Goal: Transaction & Acquisition: Purchase product/service

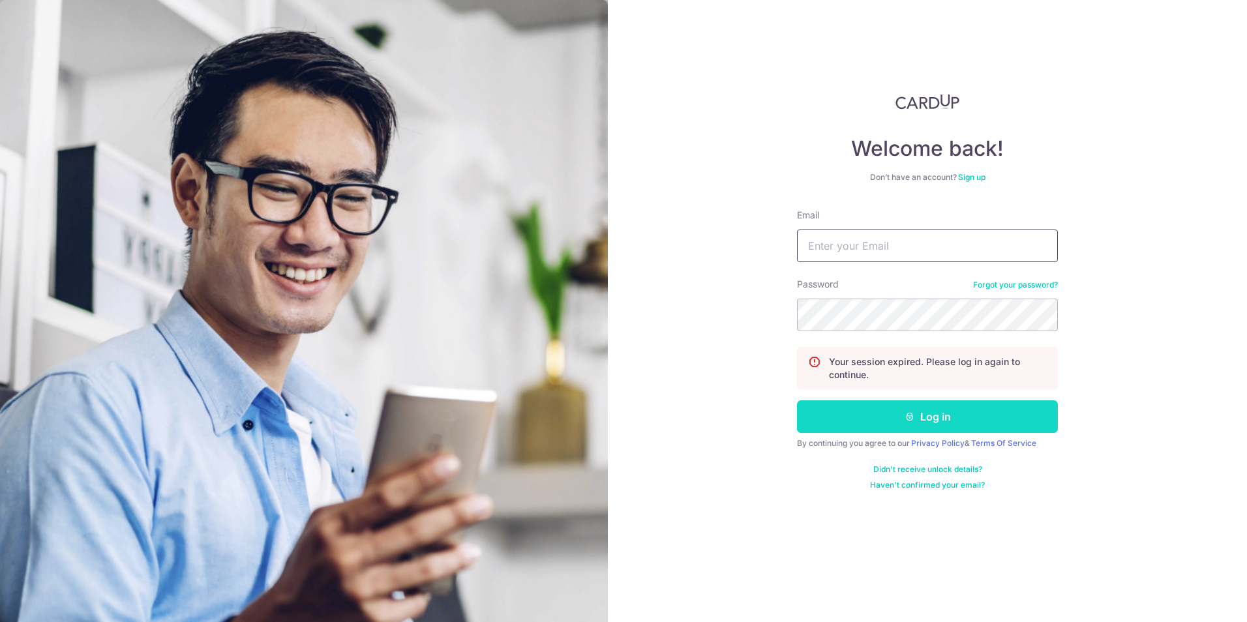
type input "pc@pesttech.com.sg"
click at [883, 404] on button "Log in" at bounding box center [927, 416] width 261 height 33
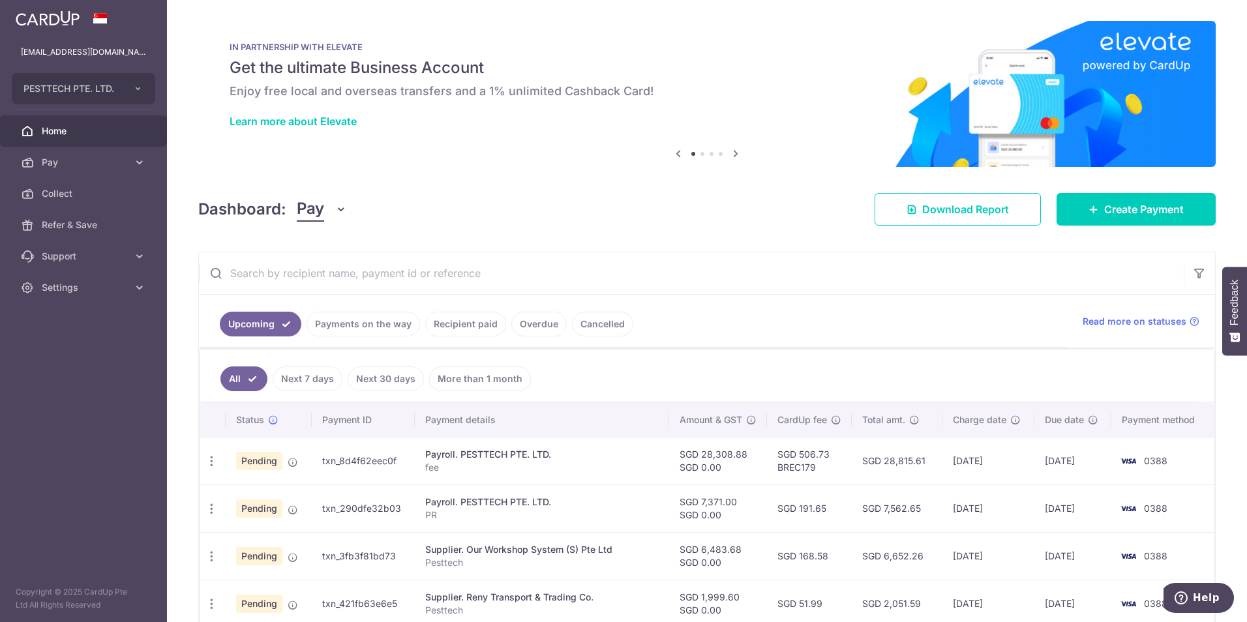
scroll to position [65, 0]
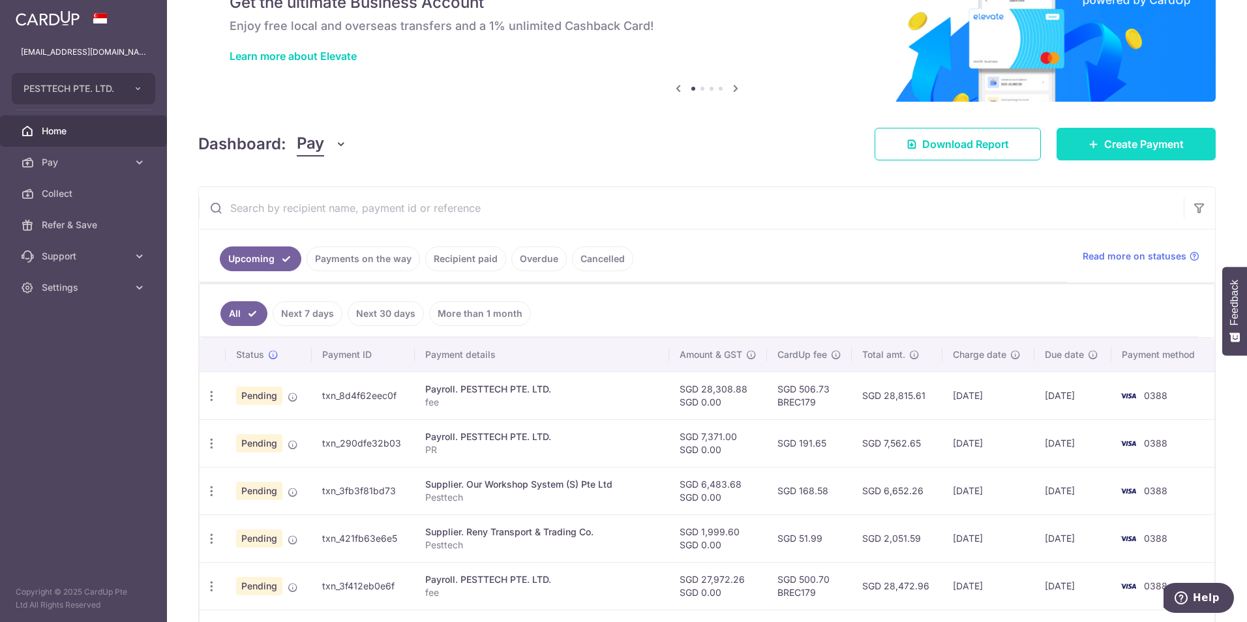
click at [1133, 155] on link "Create Payment" at bounding box center [1135, 144] width 159 height 33
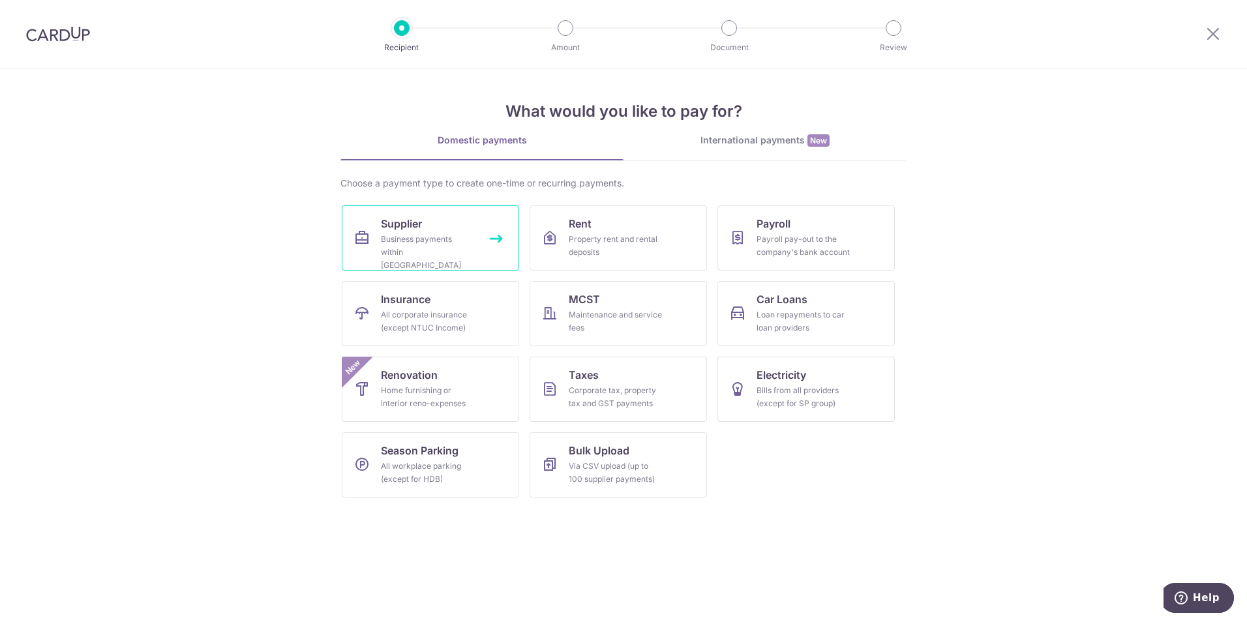
click at [408, 239] on div "Business payments within Singapore" at bounding box center [428, 252] width 94 height 39
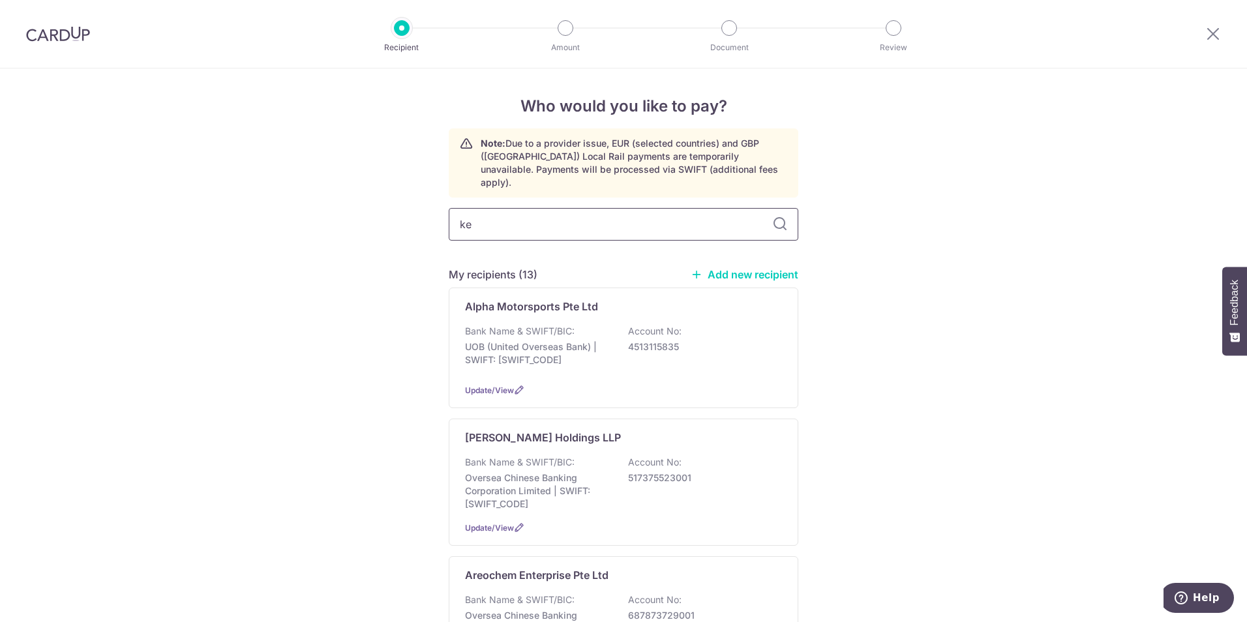
type input "ken"
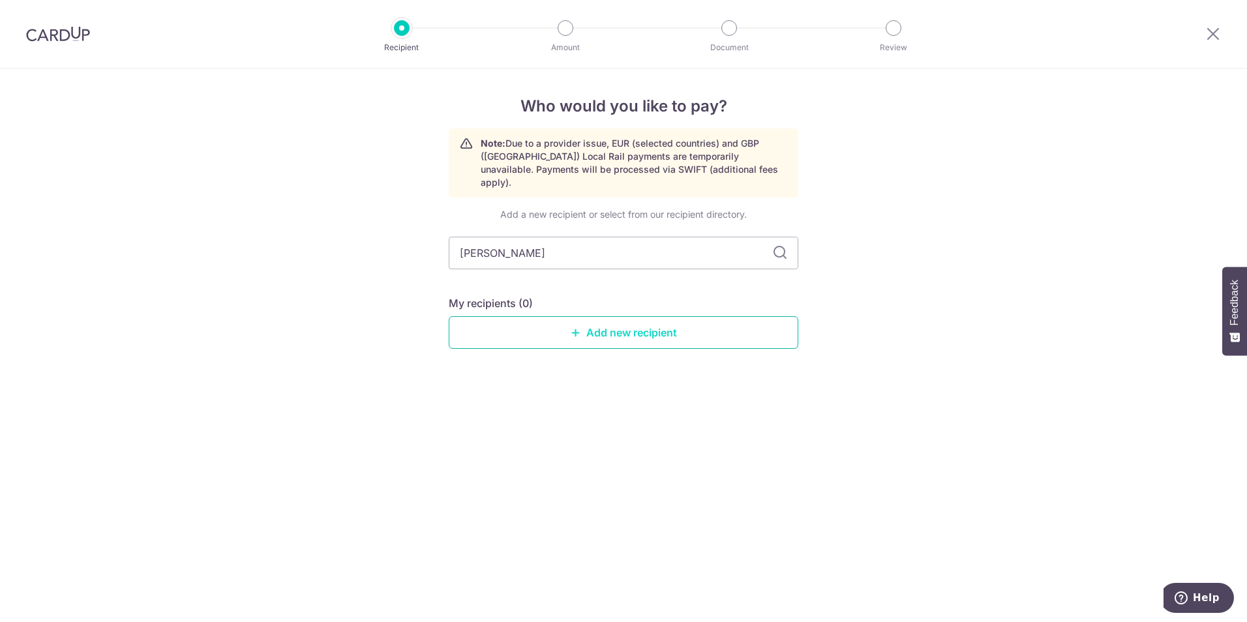
click at [624, 326] on link "Add new recipient" at bounding box center [623, 332] width 349 height 33
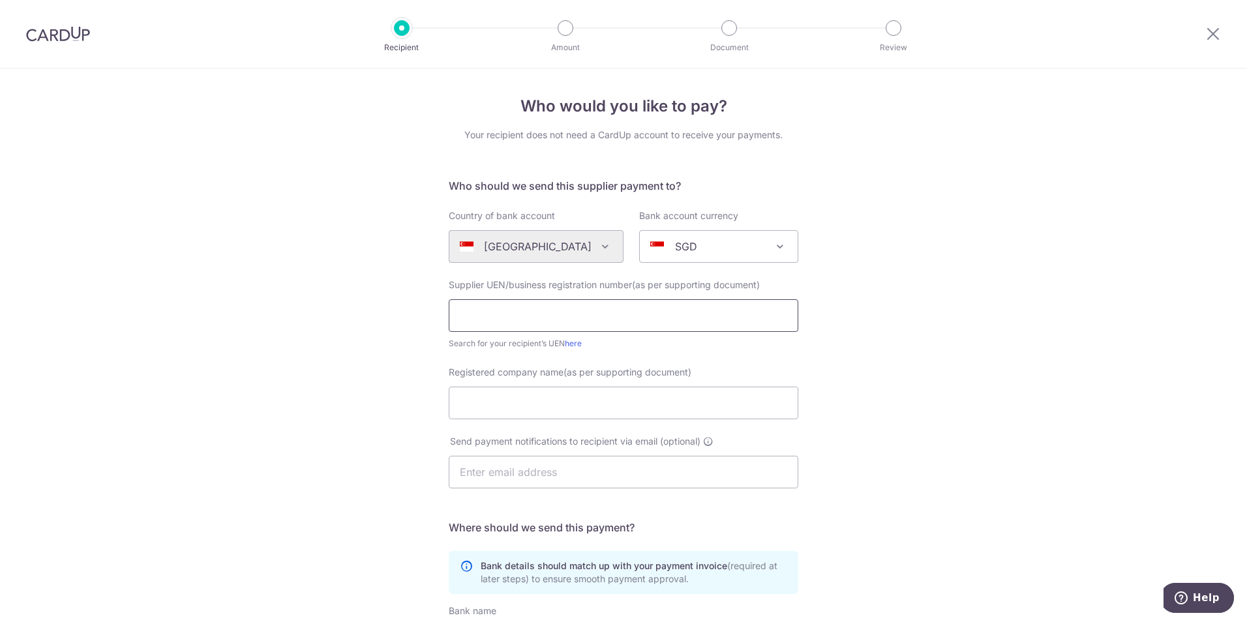
click at [653, 313] on input "text" at bounding box center [623, 315] width 349 height 33
type input "198801499n"
click at [642, 399] on input "Registered company name(as per supporting document)" at bounding box center [623, 403] width 349 height 33
type input "KENFORD RESOURCES & MARKETING PTE LTD"
click at [596, 477] on input "text" at bounding box center [623, 472] width 349 height 33
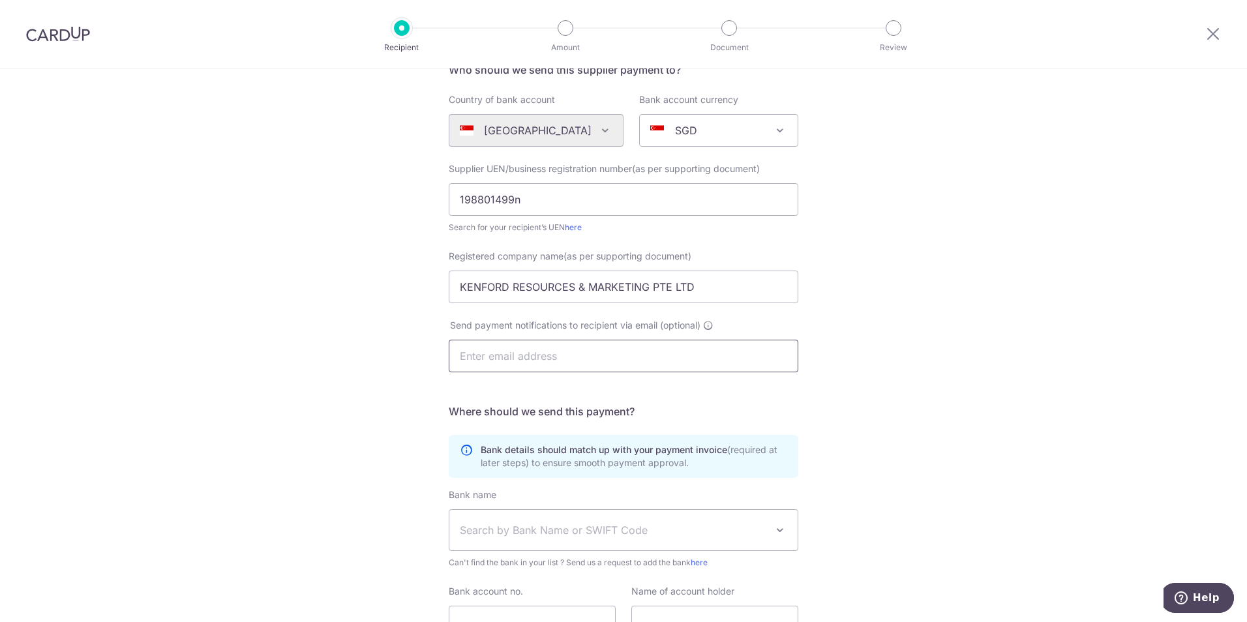
scroll to position [196, 0]
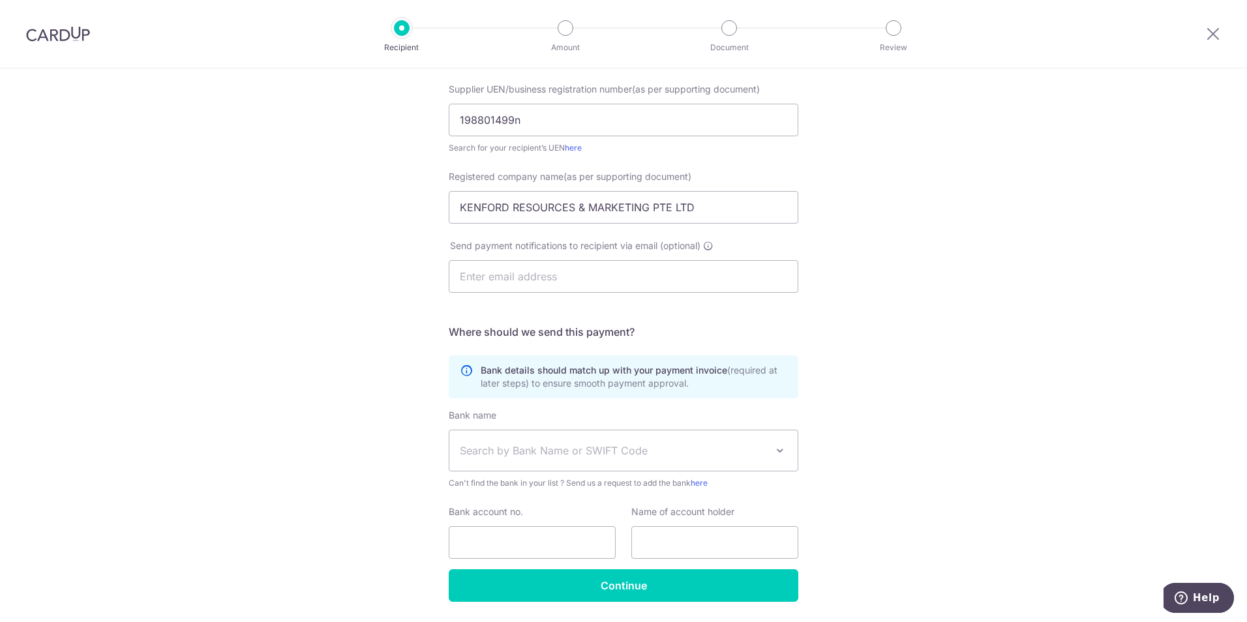
click at [913, 349] on div "Who would you like to pay? Your recipient does not need a CardUp account to rec…" at bounding box center [623, 268] width 1247 height 790
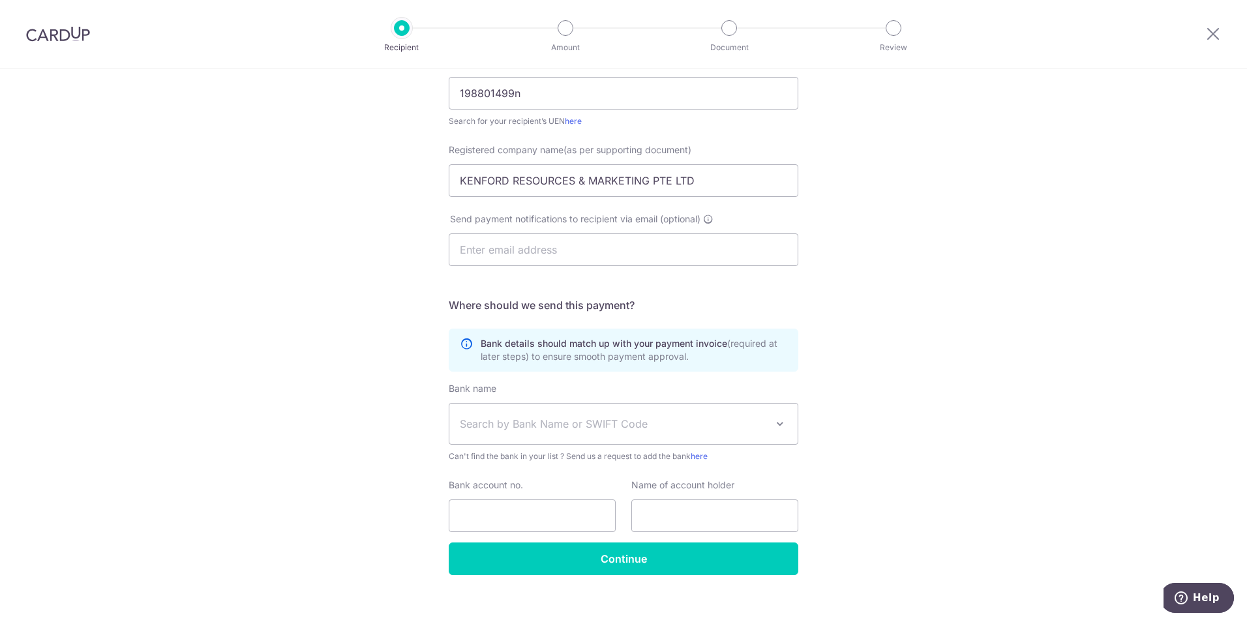
scroll to position [237, 0]
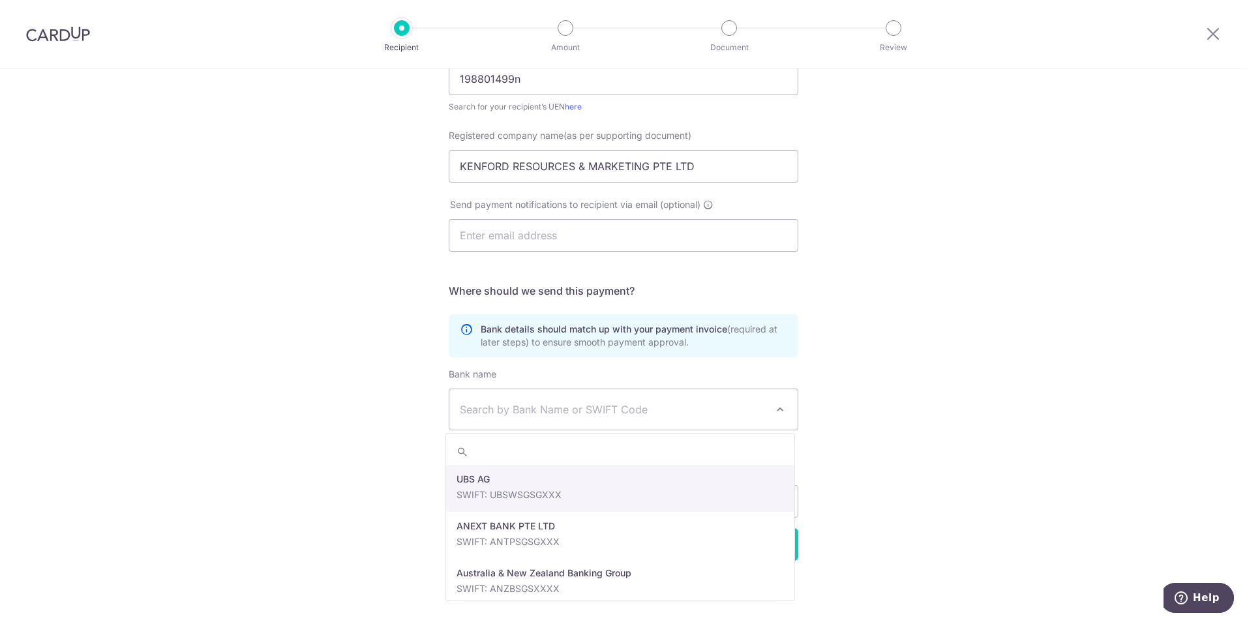
click at [675, 417] on span "Search by Bank Name or SWIFT Code" at bounding box center [613, 410] width 306 height 16
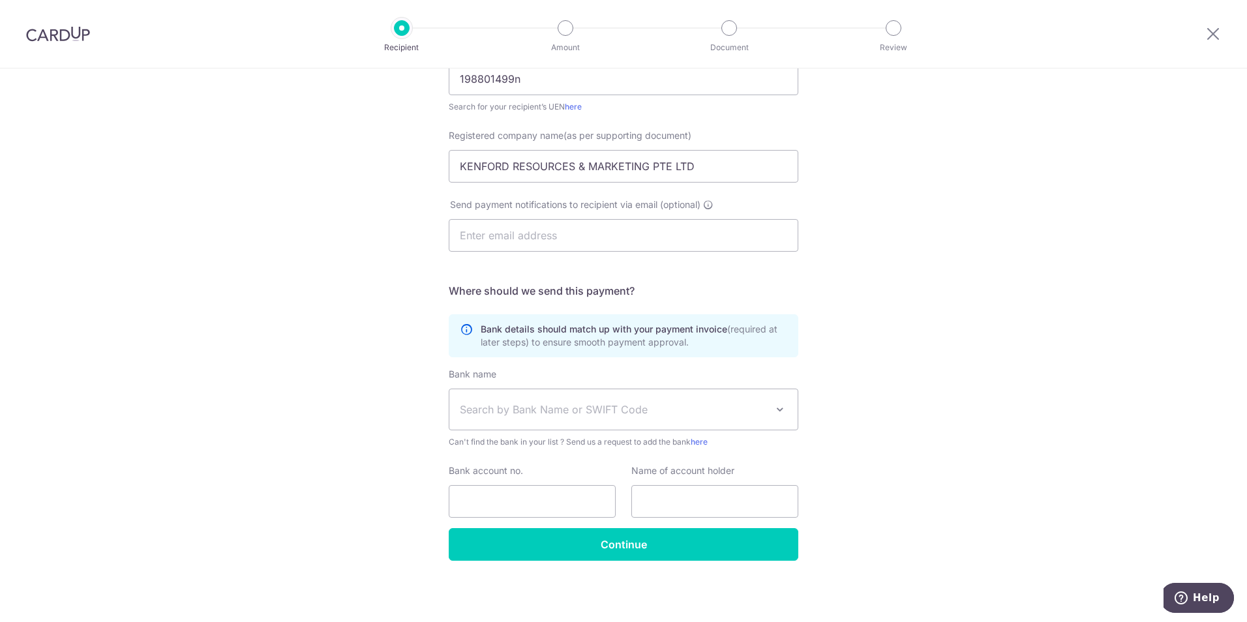
click at [675, 417] on span "Search by Bank Name or SWIFT Code" at bounding box center [613, 410] width 306 height 16
click at [984, 393] on div "Who would you like to pay? Your recipient does not need a CardUp account to rec…" at bounding box center [623, 227] width 1247 height 790
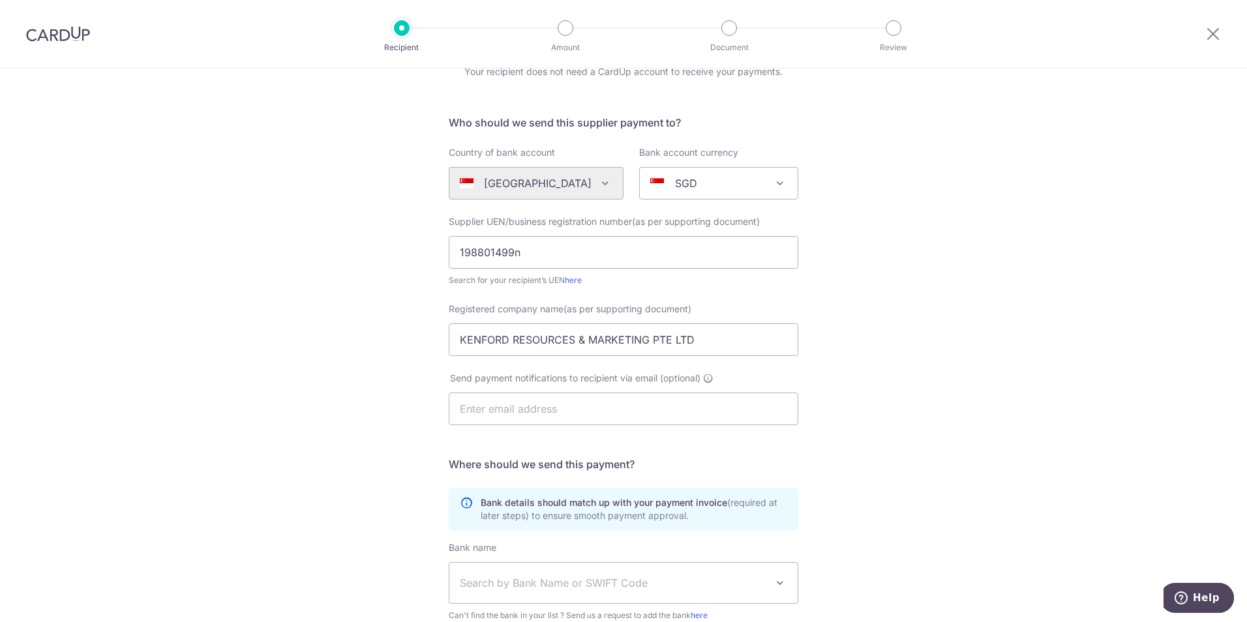
scroll to position [0, 0]
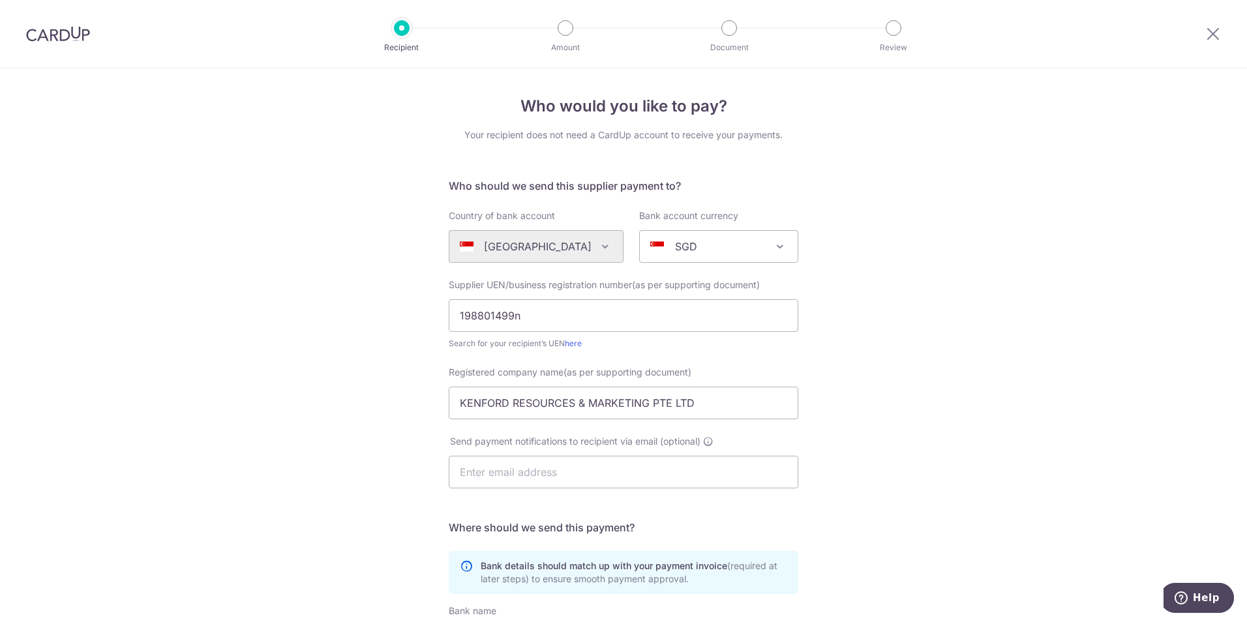
click at [77, 25] on div at bounding box center [58, 34] width 116 height 68
click at [63, 29] on img at bounding box center [58, 34] width 64 height 16
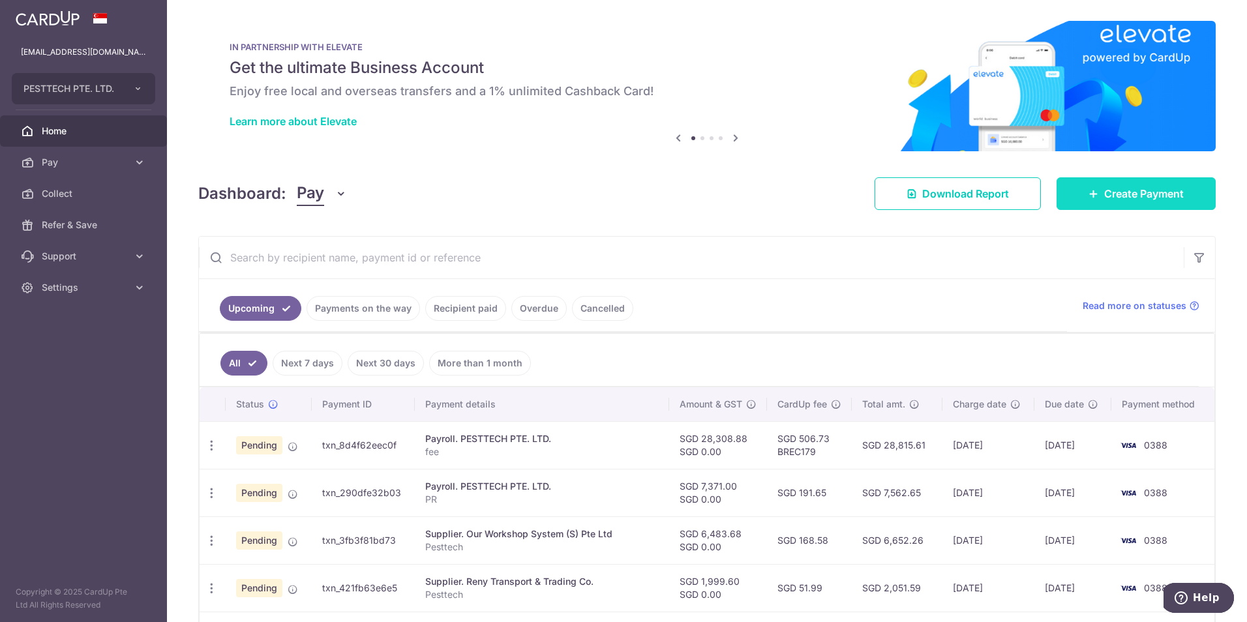
click at [1096, 183] on link "Create Payment" at bounding box center [1135, 193] width 159 height 33
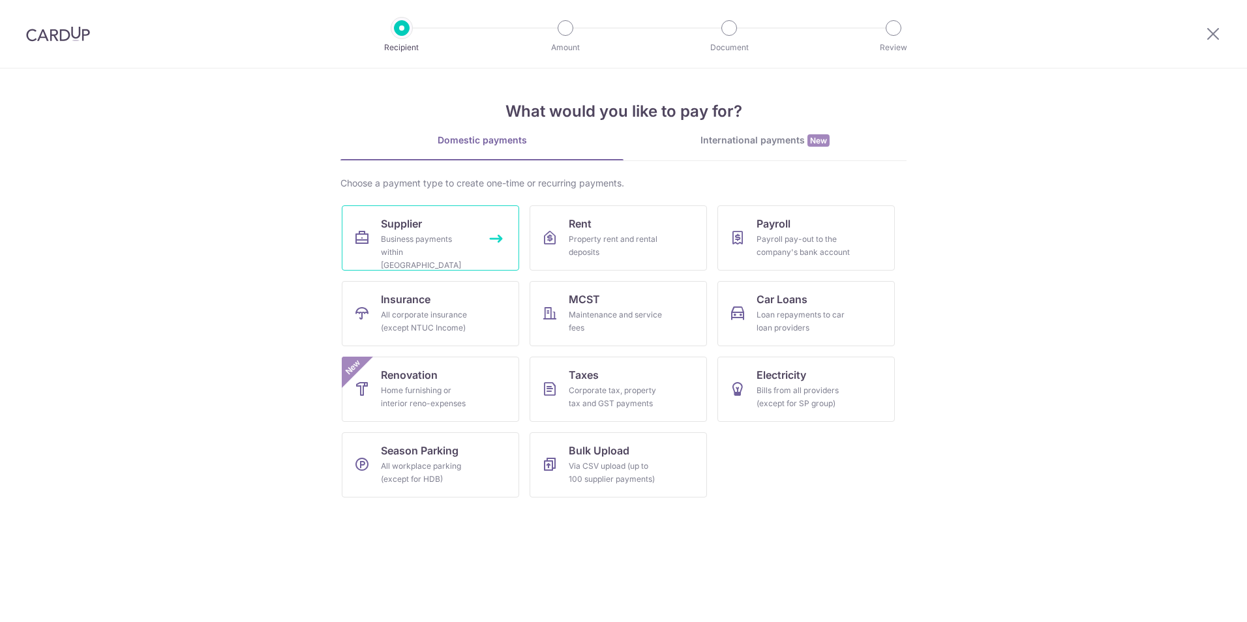
click at [421, 262] on link "Supplier Business payments within Singapore" at bounding box center [430, 237] width 177 height 65
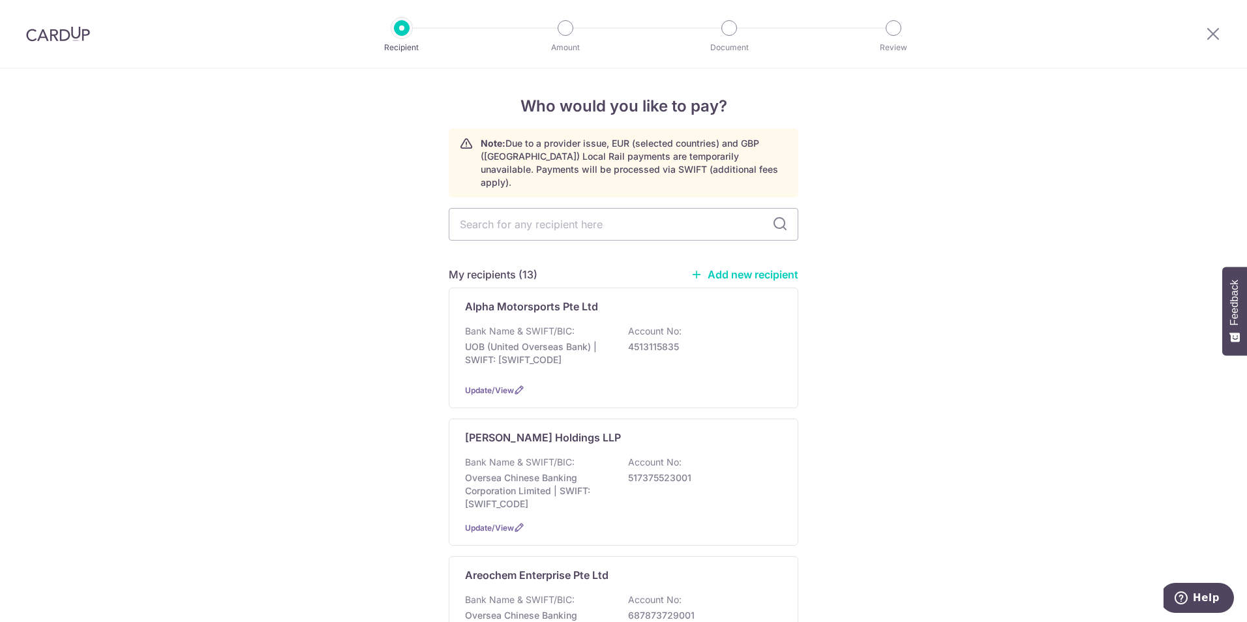
click at [771, 268] on link "Add new recipient" at bounding box center [744, 274] width 108 height 13
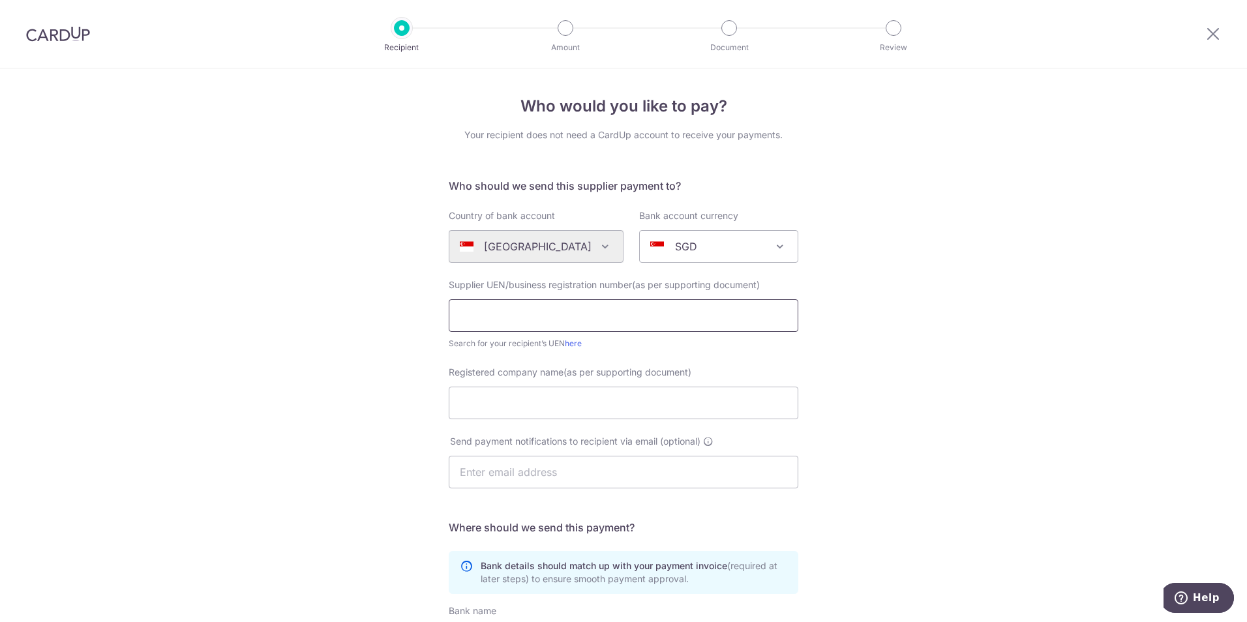
click at [574, 317] on input "text" at bounding box center [623, 315] width 349 height 33
type input "198801499n"
type input "KENFORD RESOURCES & MARKETING PTE LTD"
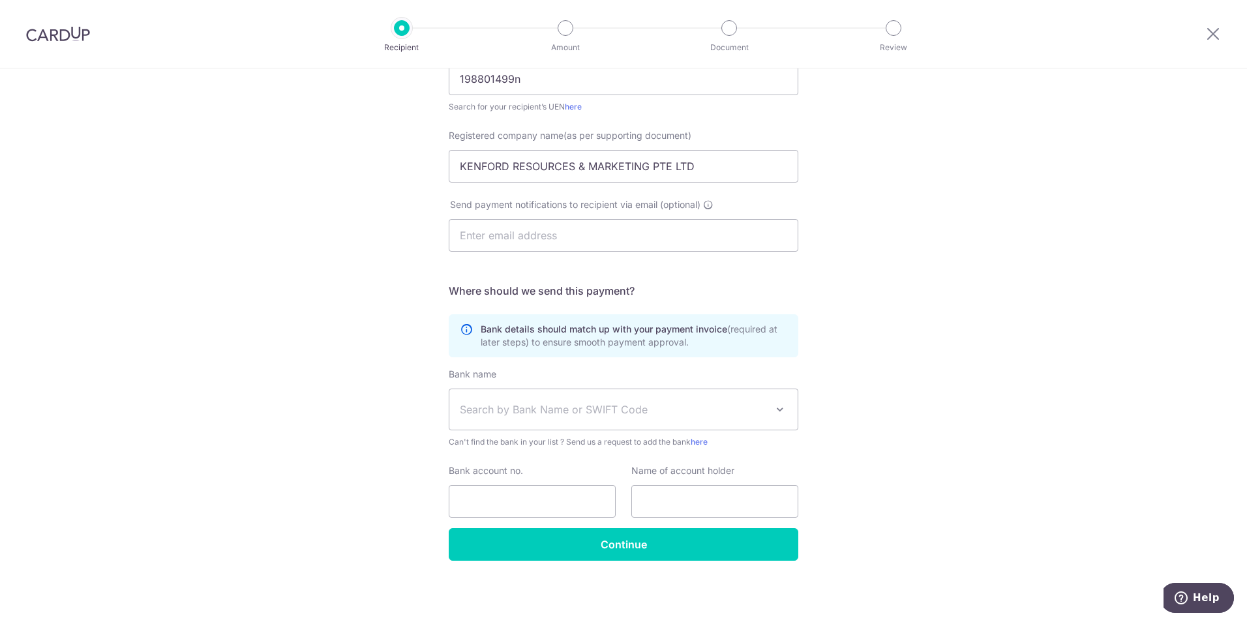
click at [546, 418] on span "Search by Bank Name or SWIFT Code" at bounding box center [623, 409] width 348 height 40
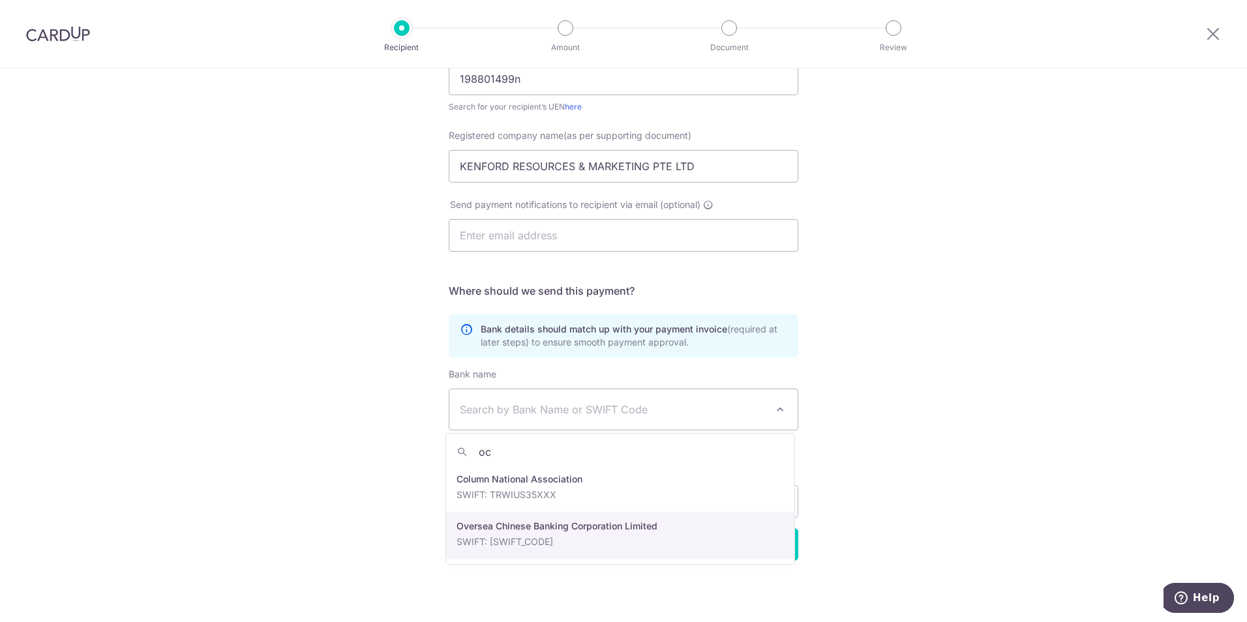
type input "oc"
select select "12"
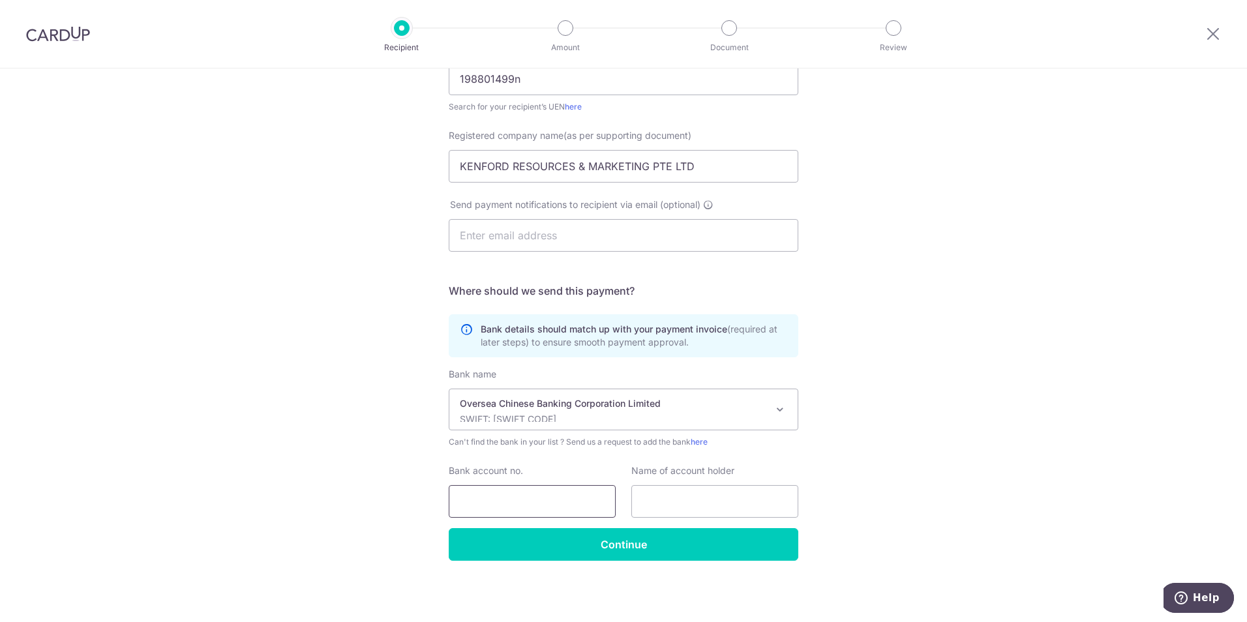
click at [505, 492] on input "Bank account no." at bounding box center [532, 501] width 167 height 33
paste input "536-021272-001"
type input "536-021272-001"
drag, startPoint x: 665, startPoint y: 510, endPoint x: 658, endPoint y: 503, distance: 10.6
click at [665, 510] on input "text" at bounding box center [714, 501] width 167 height 33
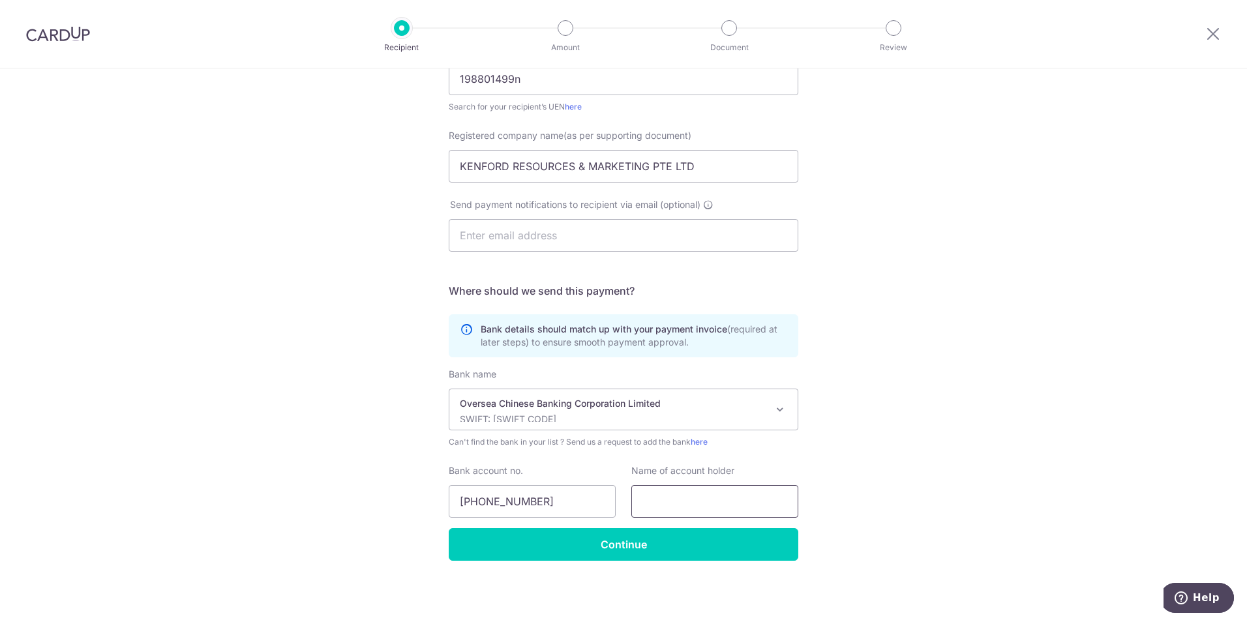
click at [659, 502] on input "text" at bounding box center [714, 501] width 167 height 33
paste input "Kenford Resources & Marketing Pte Ltd"
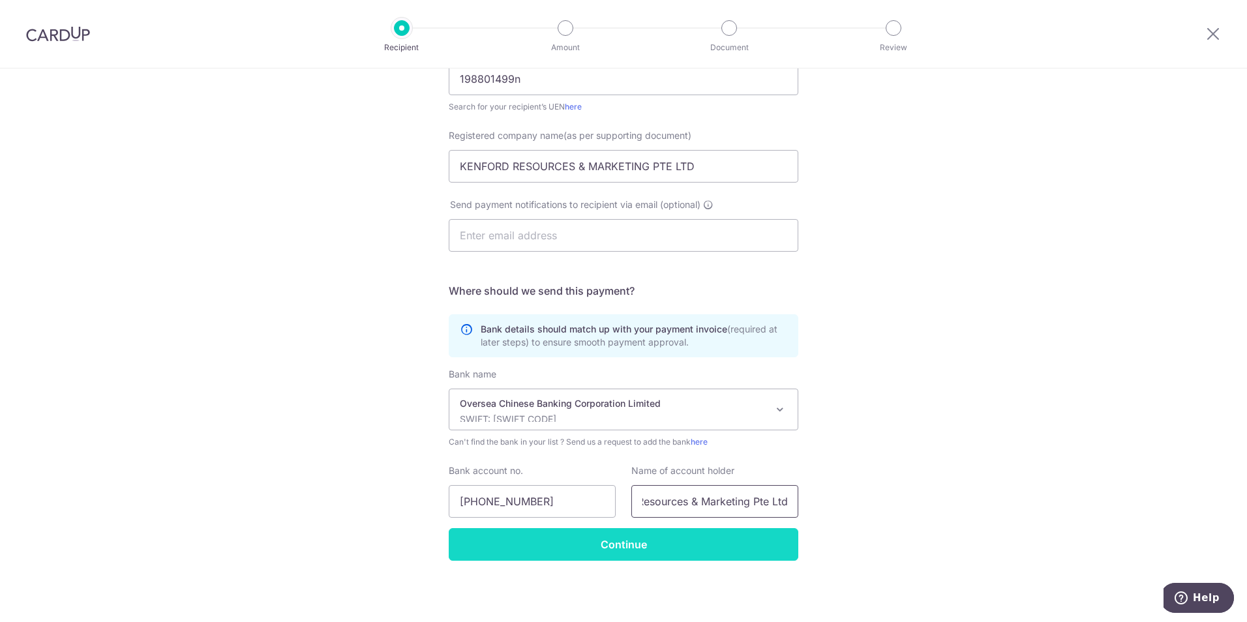
type input "Kenford Resources & Marketing Pte Ltd"
click at [667, 546] on input "Continue" at bounding box center [623, 544] width 349 height 33
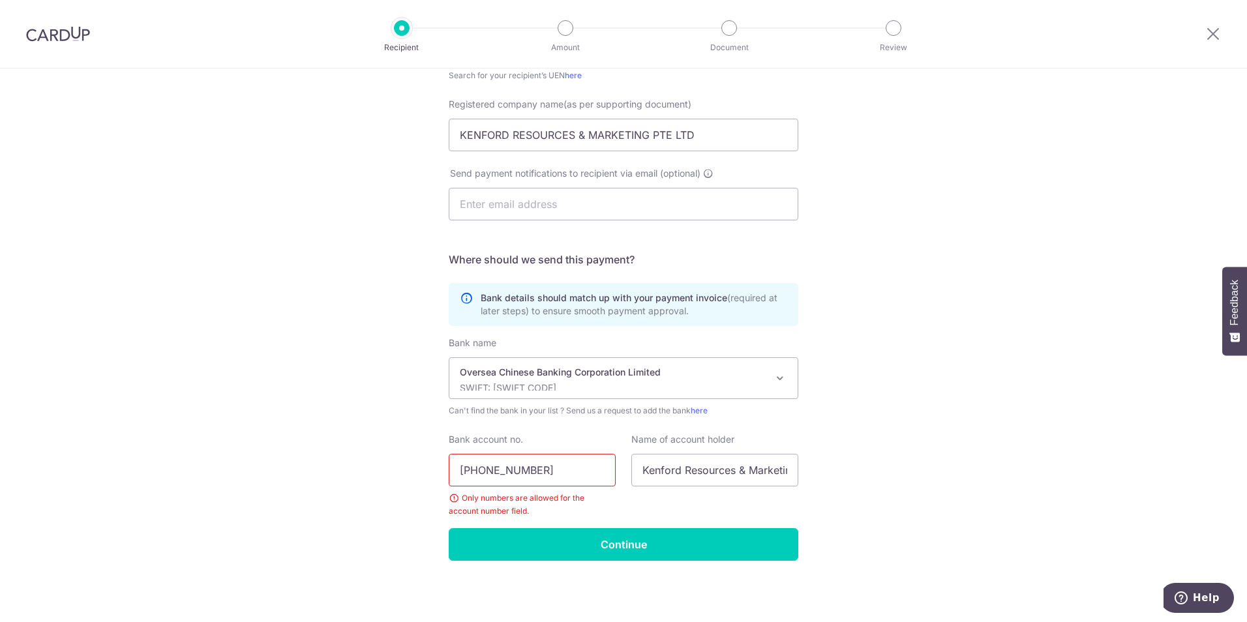
drag, startPoint x: 569, startPoint y: 473, endPoint x: 454, endPoint y: 447, distance: 117.8
click at [454, 447] on div "Bank account no. 536-021272-001 Only numbers are allowed for the account number…" at bounding box center [532, 475] width 167 height 85
click at [533, 466] on input "536-021272-001" at bounding box center [532, 470] width 167 height 33
click at [520, 470] on input "536-021272-001" at bounding box center [532, 470] width 167 height 33
click at [484, 470] on input "536-021272001" at bounding box center [532, 470] width 167 height 33
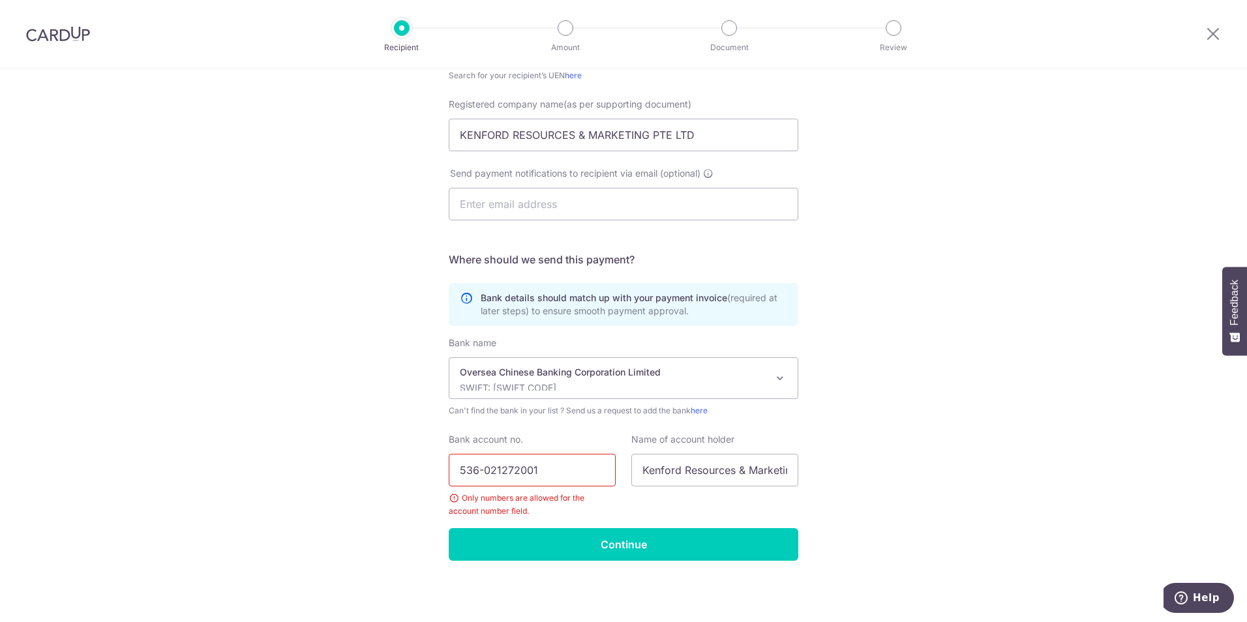
click at [481, 470] on input "536-021272001" at bounding box center [532, 470] width 167 height 33
type input "536021272001"
click at [554, 550] on input "Continue" at bounding box center [623, 544] width 349 height 33
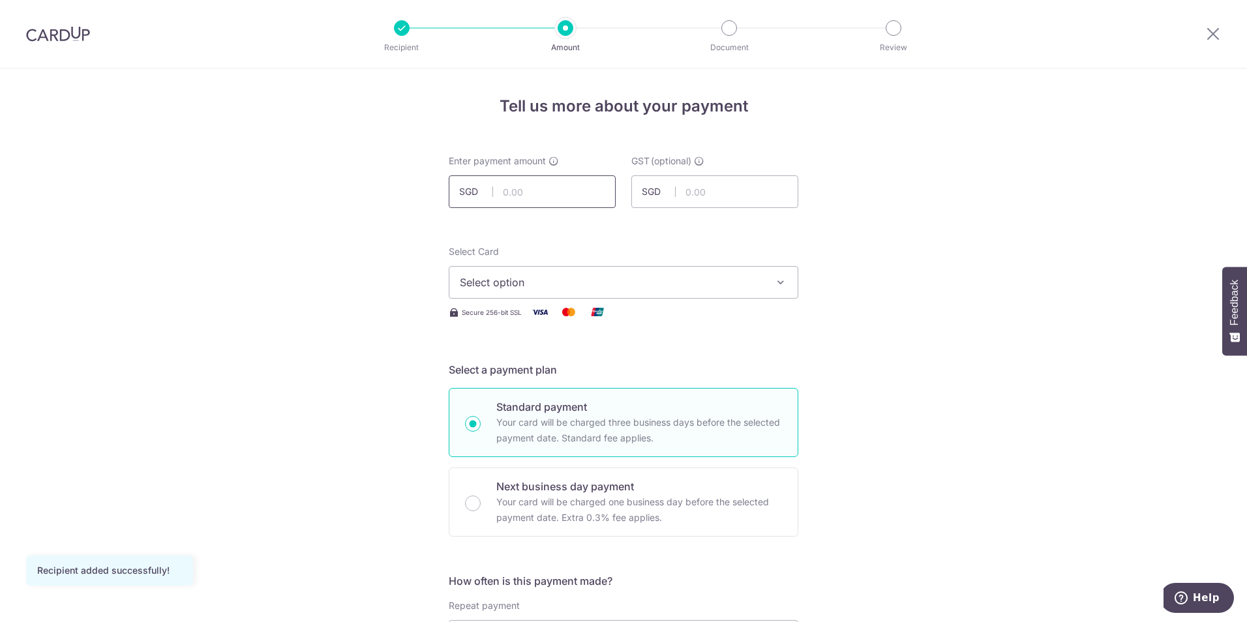
click at [553, 200] on input "text" at bounding box center [532, 191] width 167 height 33
type input "1,798.50"
click at [746, 282] on span "Select option" at bounding box center [612, 282] width 304 height 16
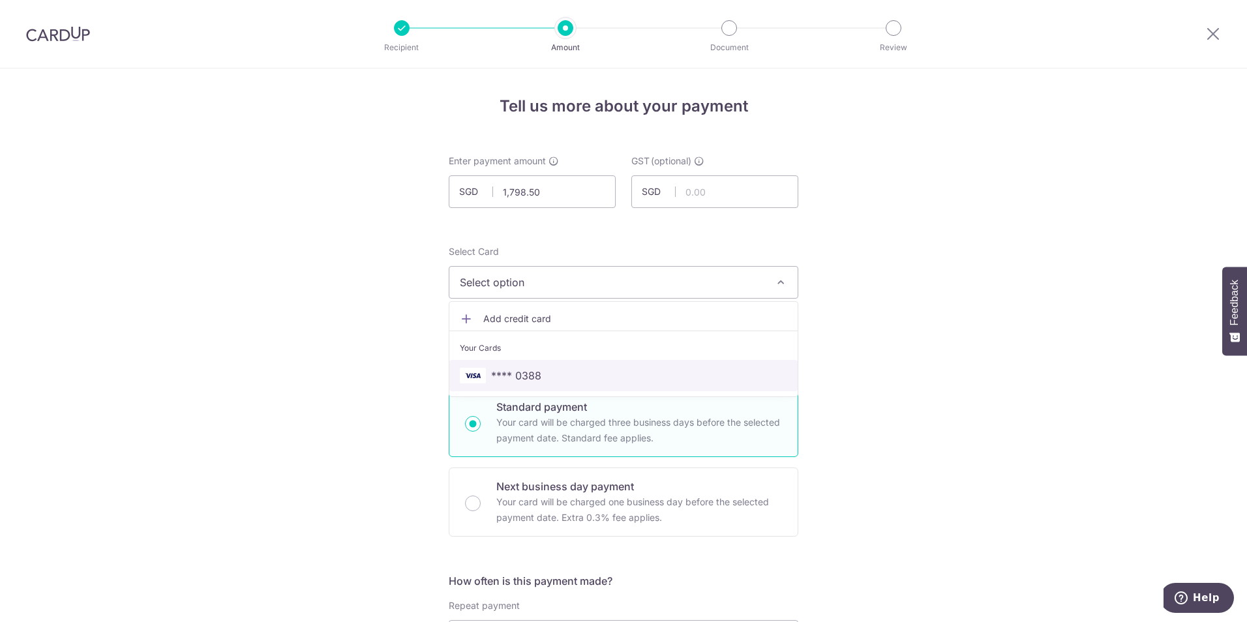
drag, startPoint x: 670, startPoint y: 370, endPoint x: 692, endPoint y: 368, distance: 22.3
click at [671, 370] on span "**** 0388" at bounding box center [623, 376] width 327 height 16
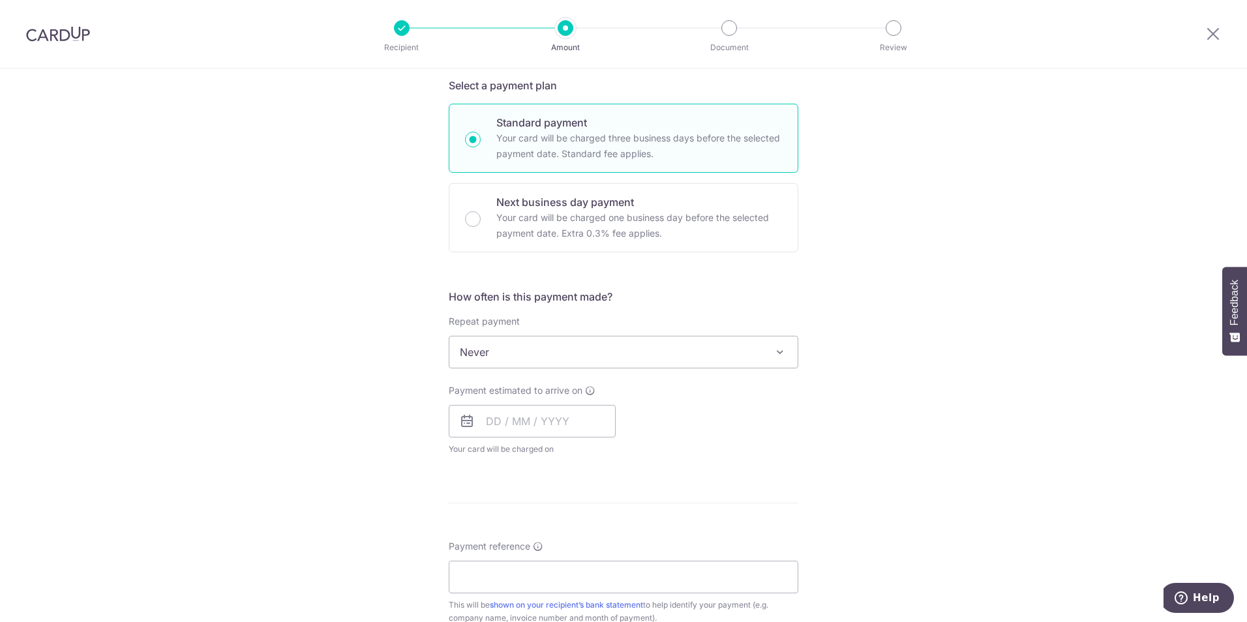
scroll to position [326, 0]
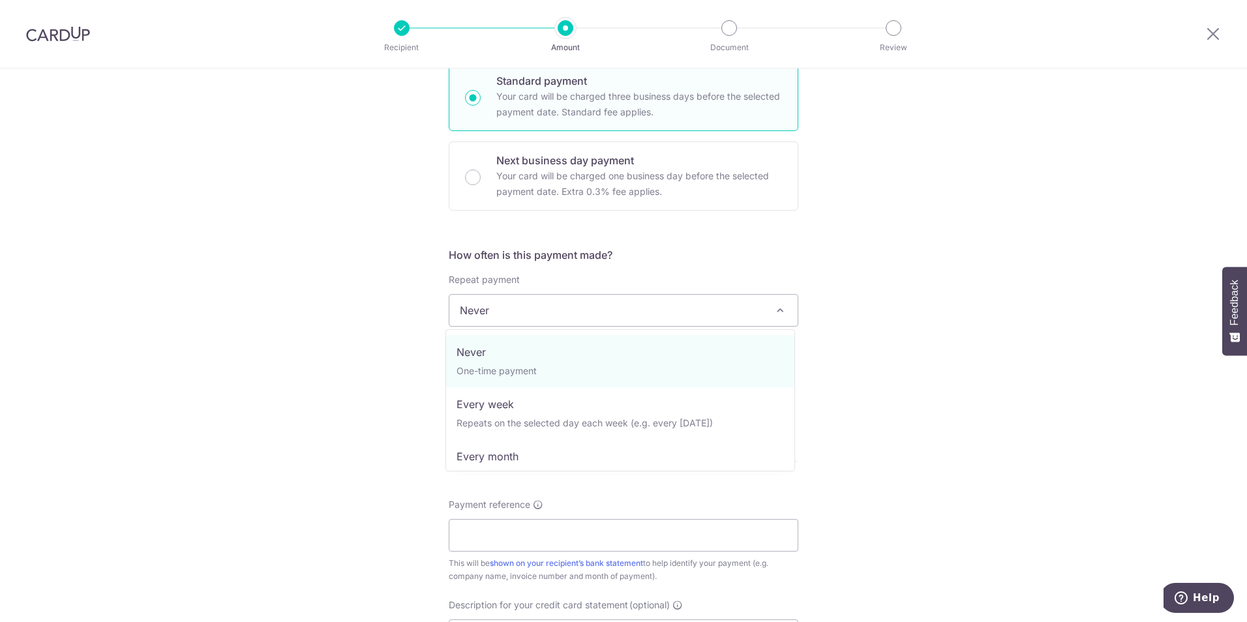
click at [734, 305] on span "Never" at bounding box center [623, 310] width 348 height 31
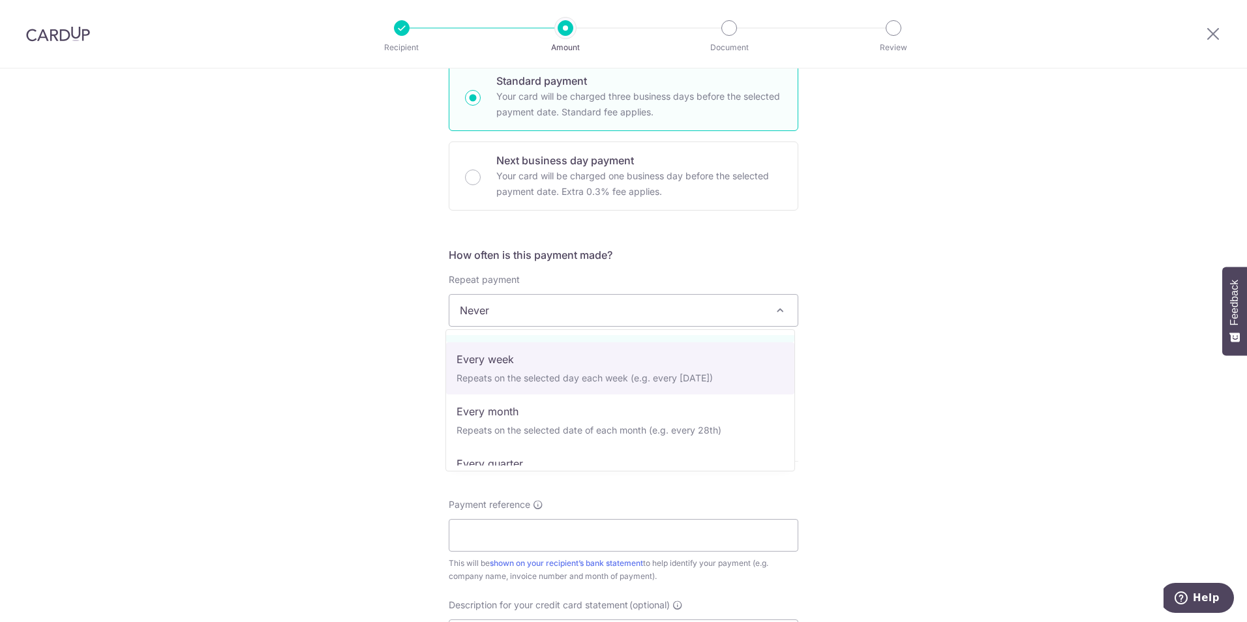
scroll to position [65, 0]
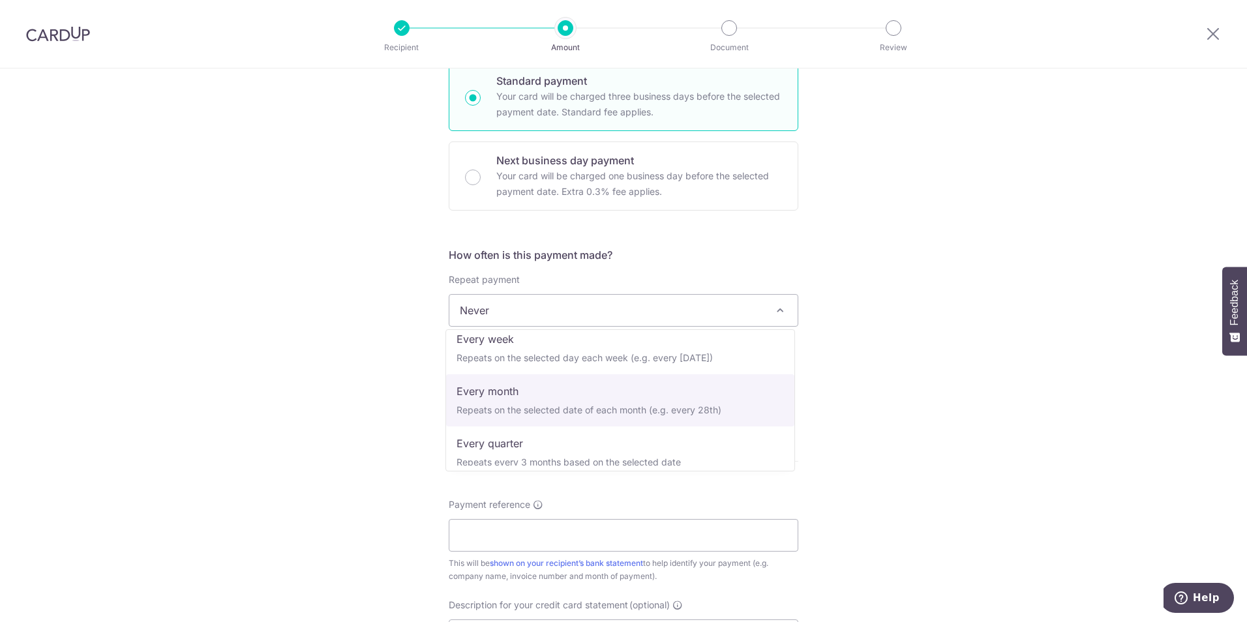
select select "3"
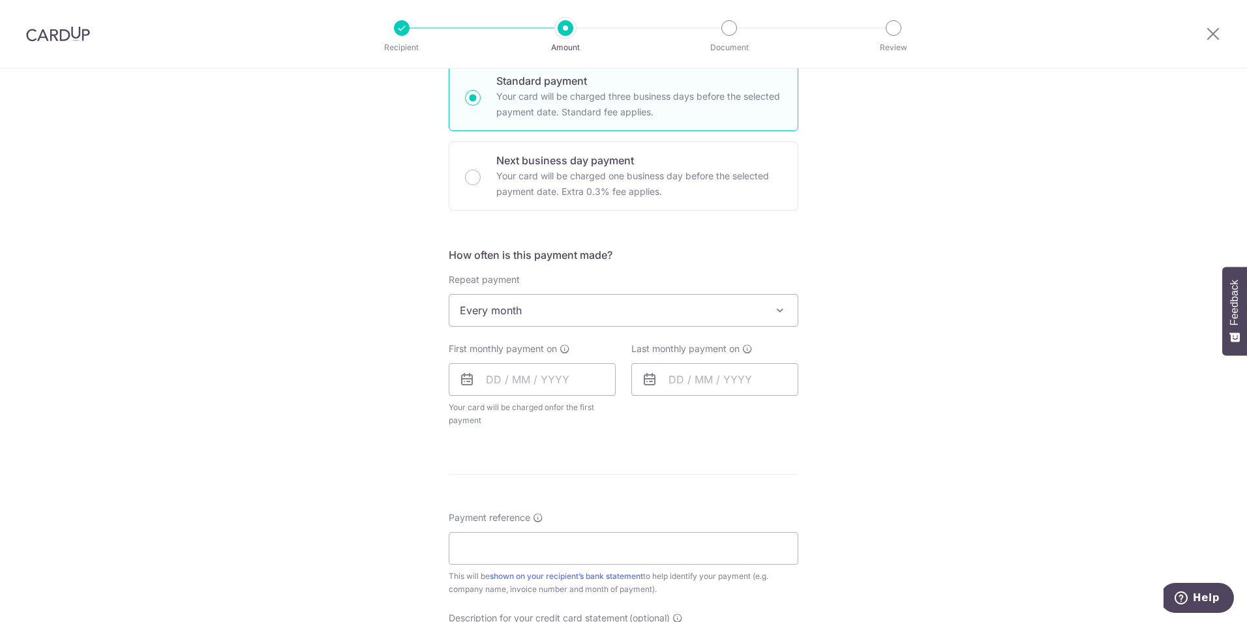
click at [962, 385] on div "Tell us more about your payment Enter payment amount SGD 1,798.50 1798.50 GST (…" at bounding box center [623, 382] width 1247 height 1280
click at [537, 373] on input "text" at bounding box center [532, 379] width 167 height 33
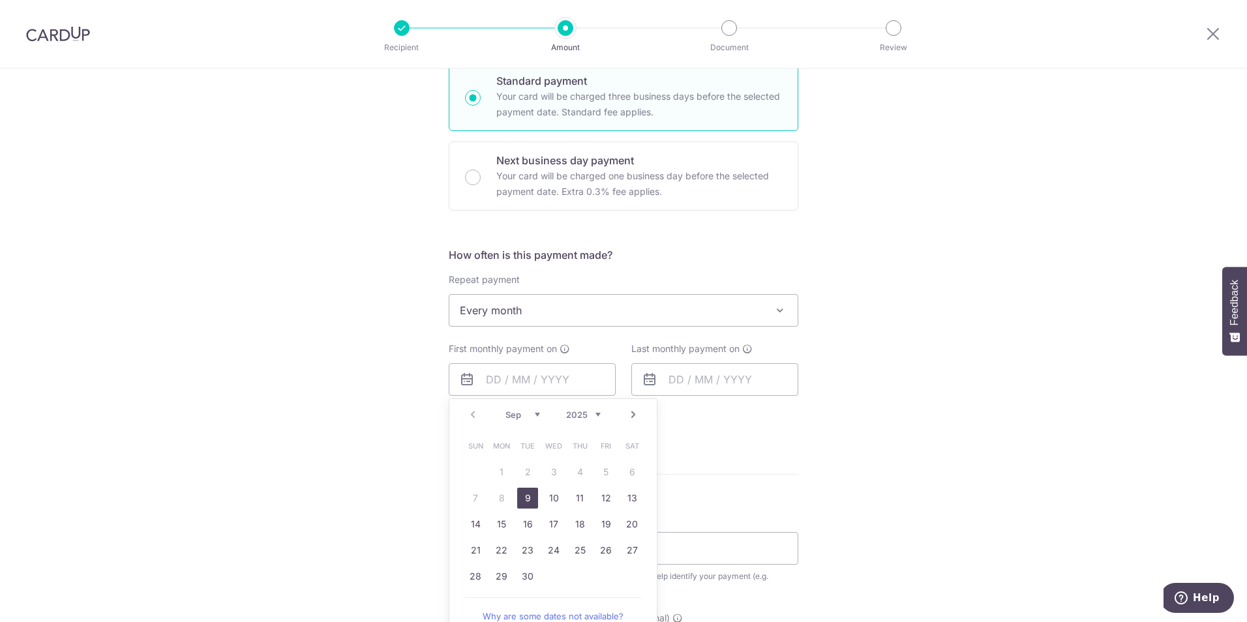
click at [525, 499] on link "9" at bounding box center [527, 498] width 21 height 21
type input "09/09/2025"
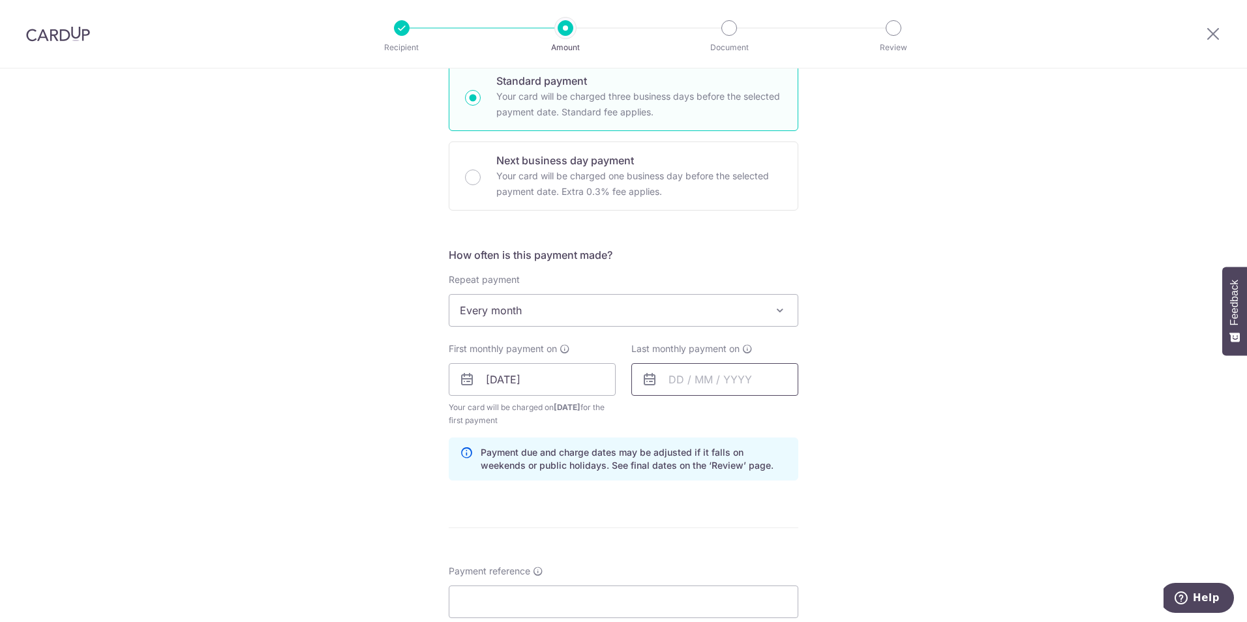
click at [684, 385] on input "text" at bounding box center [714, 379] width 167 height 33
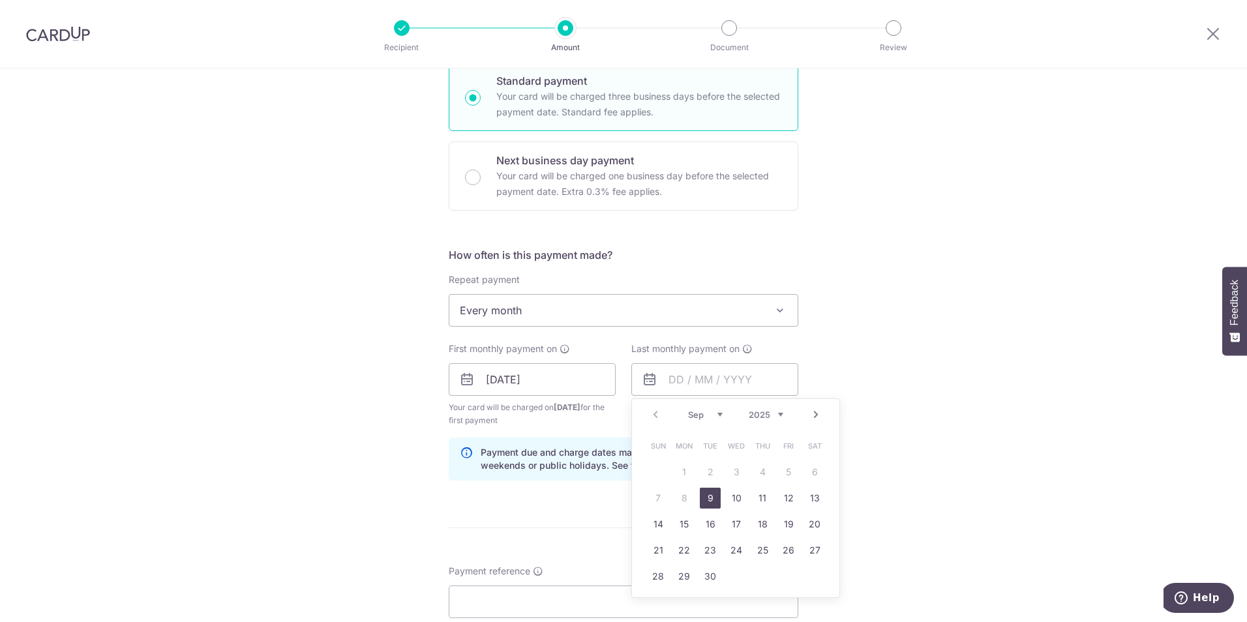
click at [711, 408] on div "Prev Next Sep Oct Nov Dec 2025 2026 2027 2028 2029 2030 2031 2032 2033 2034 2035" at bounding box center [735, 414] width 207 height 31
click at [713, 413] on select "Sep Oct Nov Dec" at bounding box center [705, 414] width 35 height 10
click at [737, 554] on link "22" at bounding box center [736, 550] width 21 height 21
type input "22/10/2025"
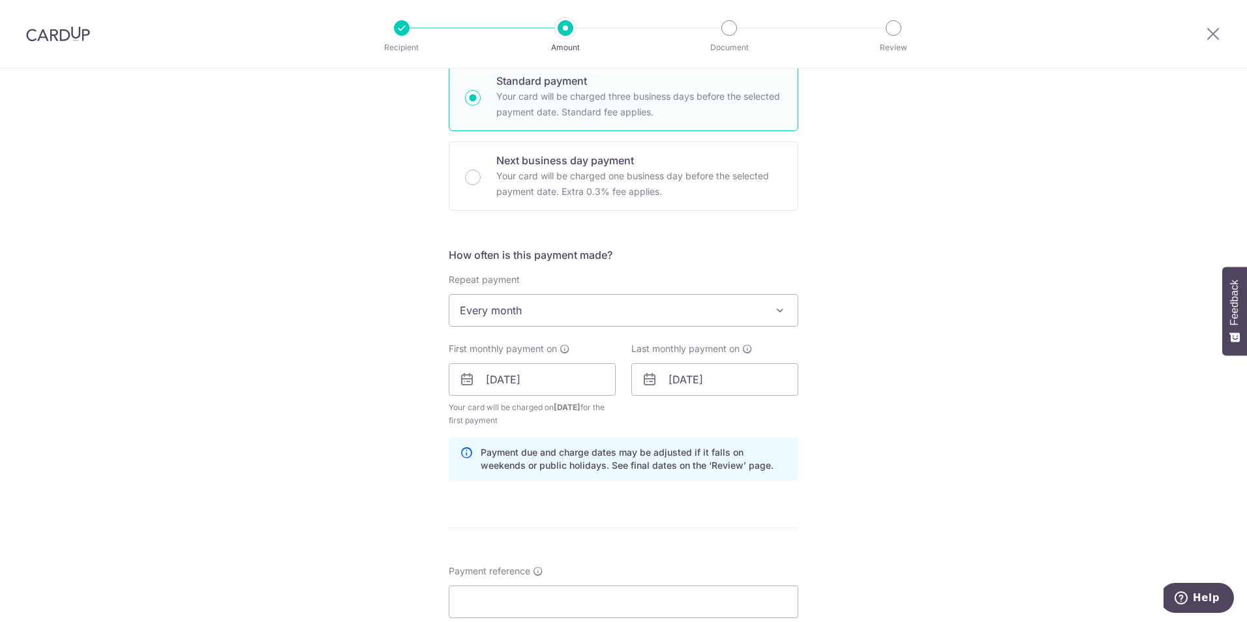
scroll to position [522, 0]
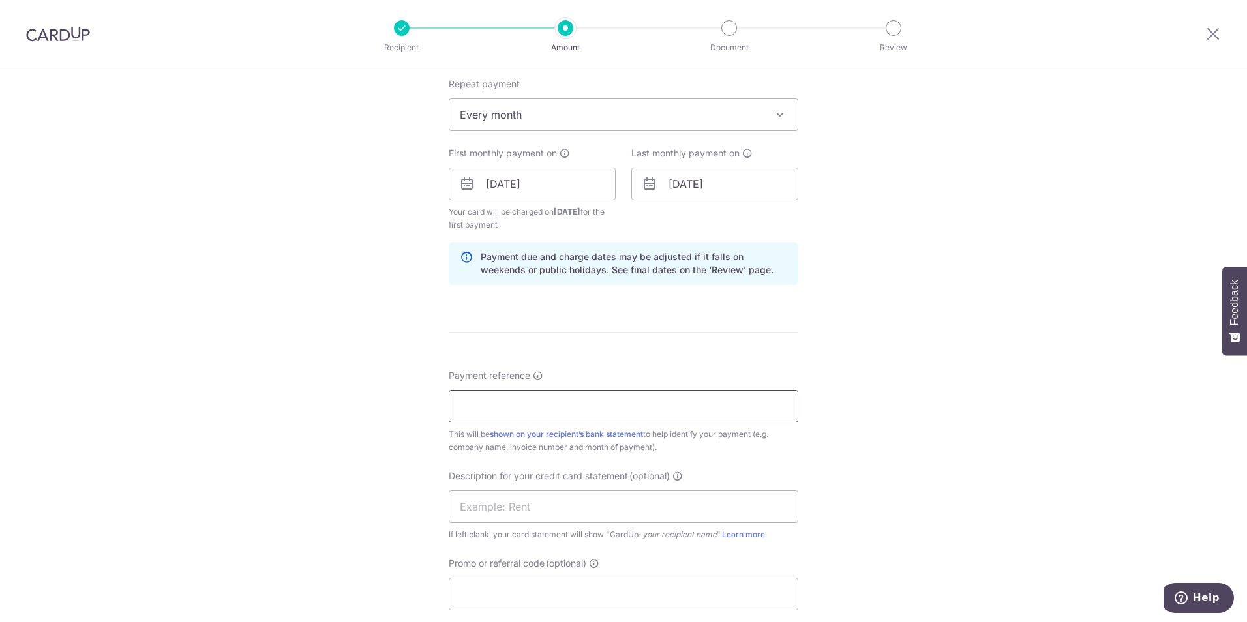
click at [566, 416] on input "Payment reference" at bounding box center [623, 406] width 349 height 33
type input "Pesttech"
type input "AMS"
type input "BREC179"
drag, startPoint x: 509, startPoint y: 510, endPoint x: 420, endPoint y: 508, distance: 89.3
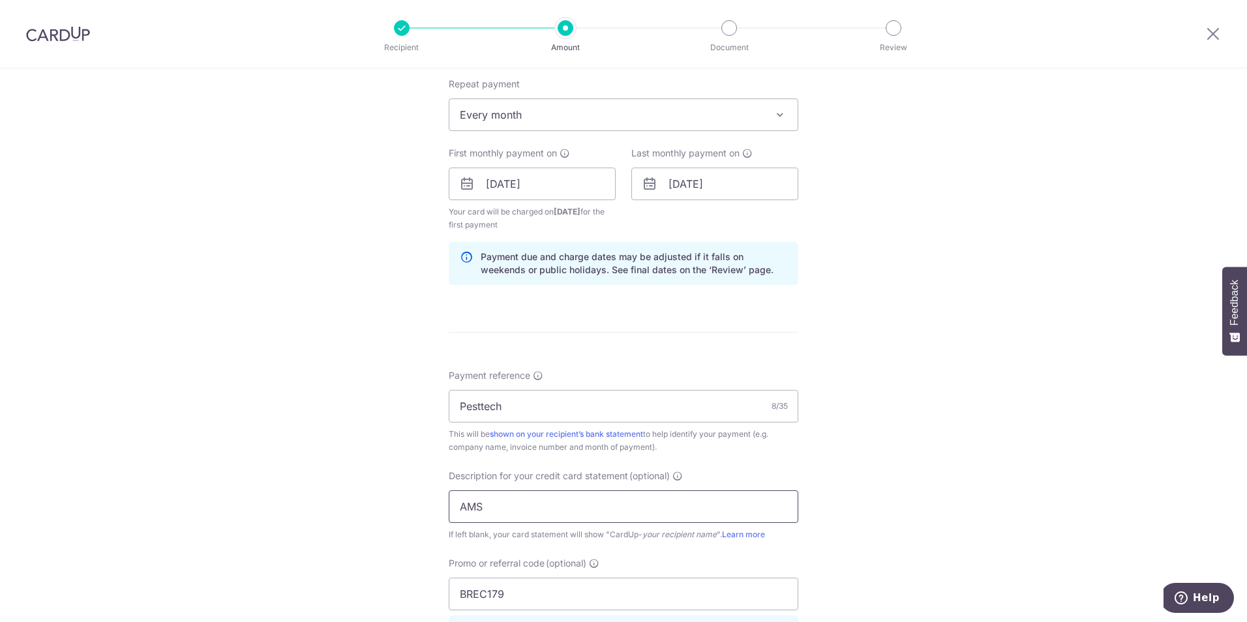
click at [415, 505] on div "Tell us more about your payment Enter payment amount SGD 1,798.50 1798.50 GST (…" at bounding box center [623, 243] width 1247 height 1392
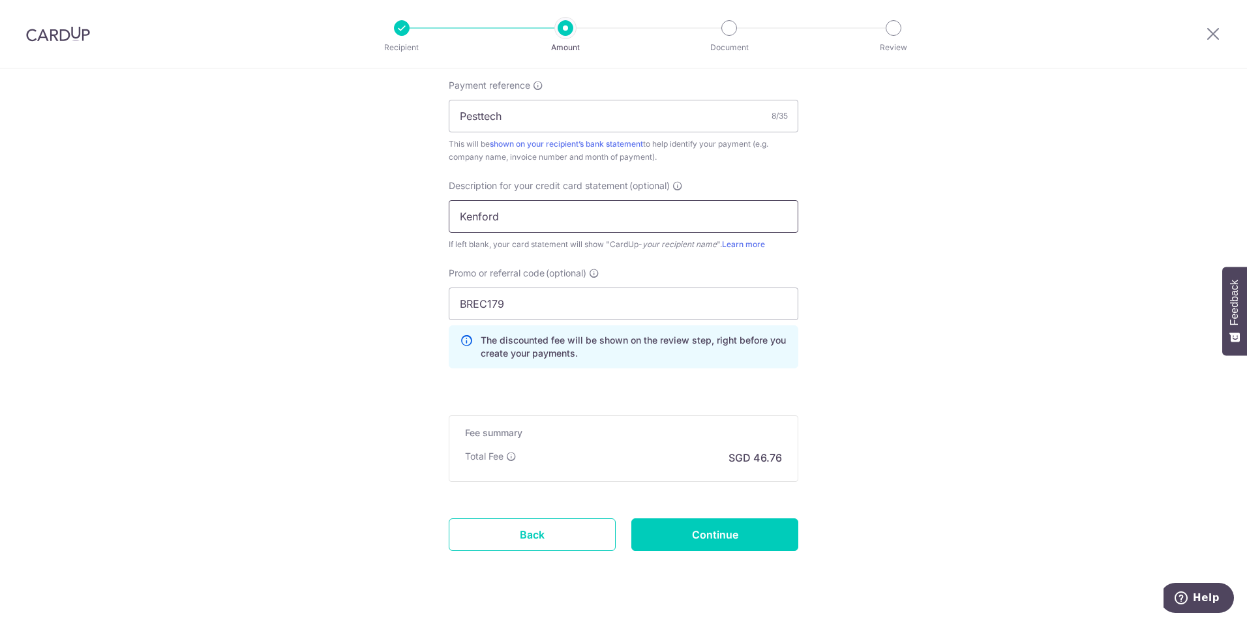
scroll to position [838, 0]
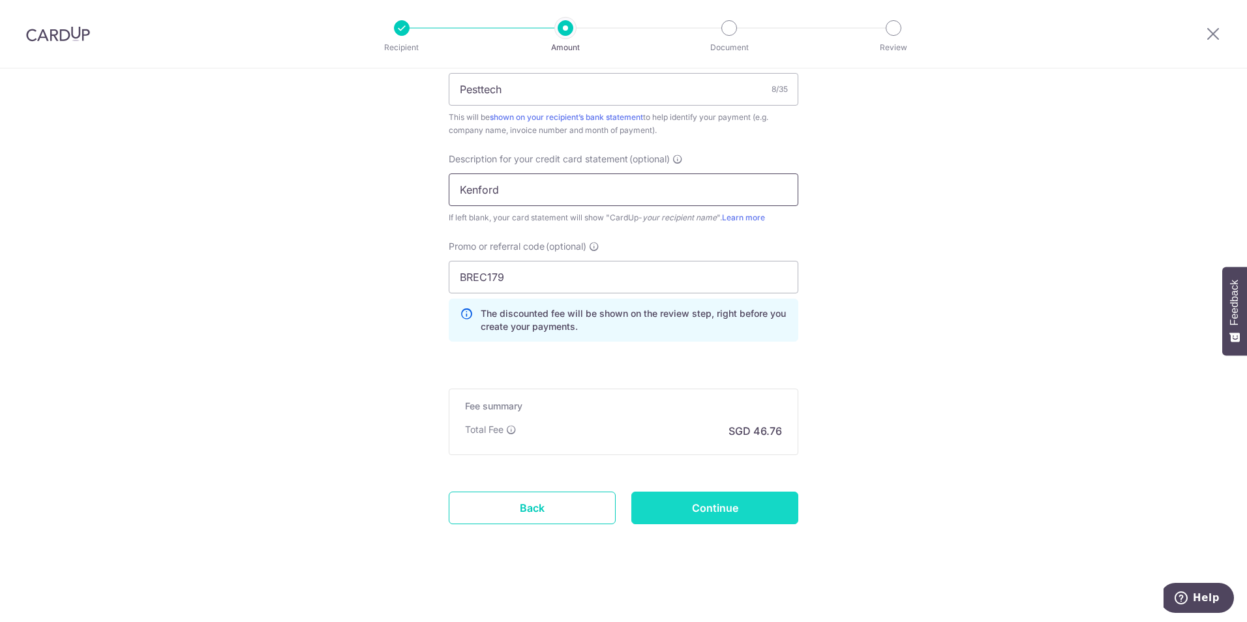
type input "Kenford"
click at [681, 507] on input "Continue" at bounding box center [714, 508] width 167 height 33
type input "Create Schedule"
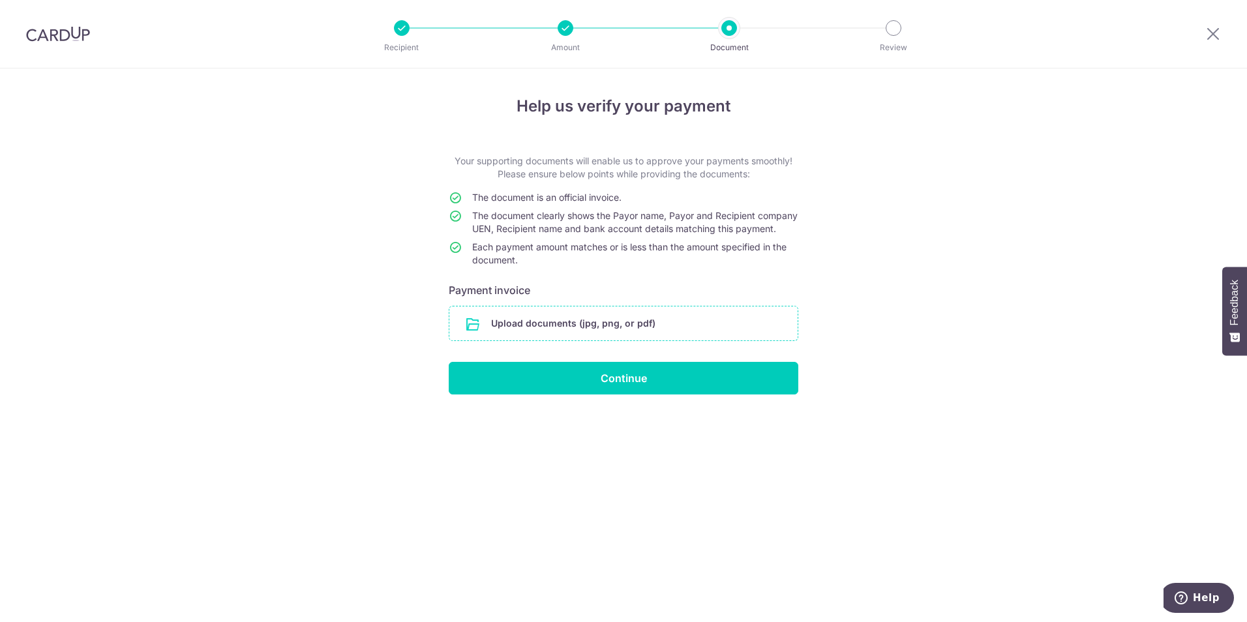
click at [565, 334] on input "file" at bounding box center [623, 323] width 348 height 34
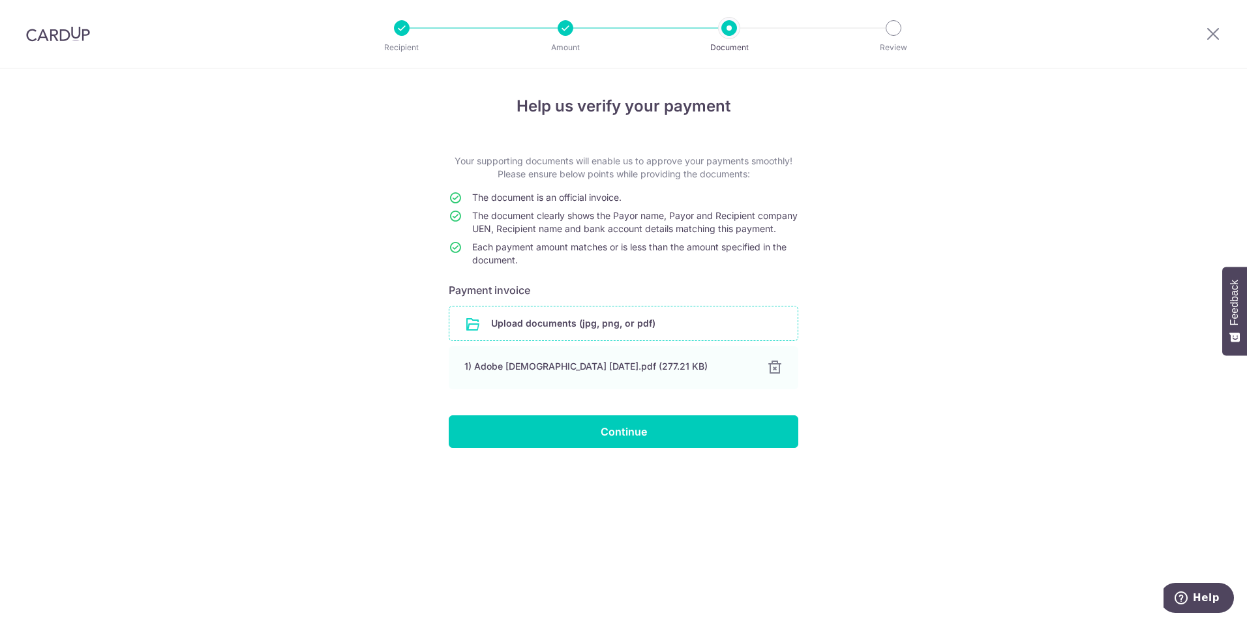
click at [883, 216] on div "Help us verify your payment Your supporting documents will enable us to approve…" at bounding box center [623, 345] width 1247 height 554
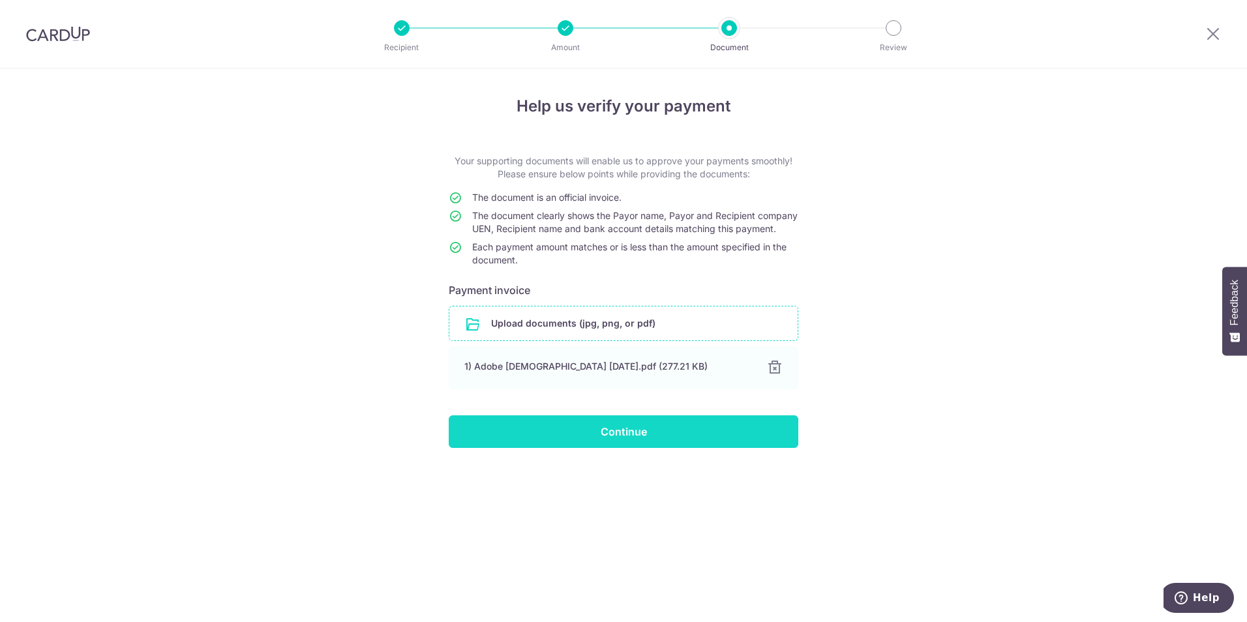
click at [651, 437] on input "Continue" at bounding box center [623, 431] width 349 height 33
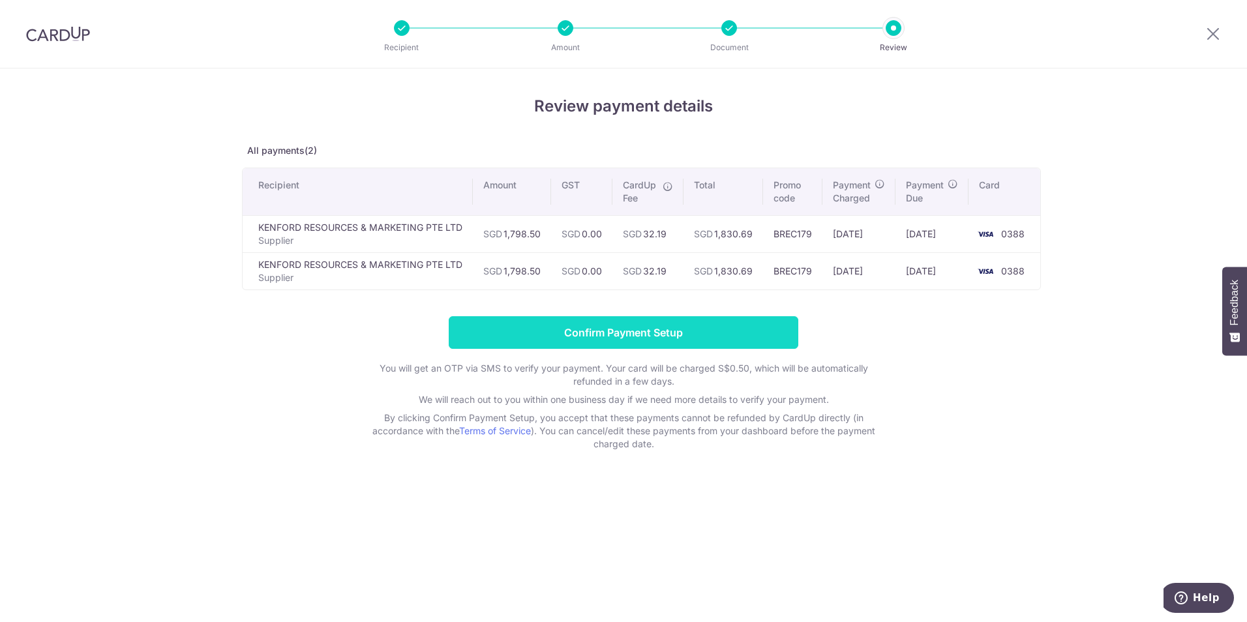
click at [503, 336] on input "Confirm Payment Setup" at bounding box center [623, 332] width 349 height 33
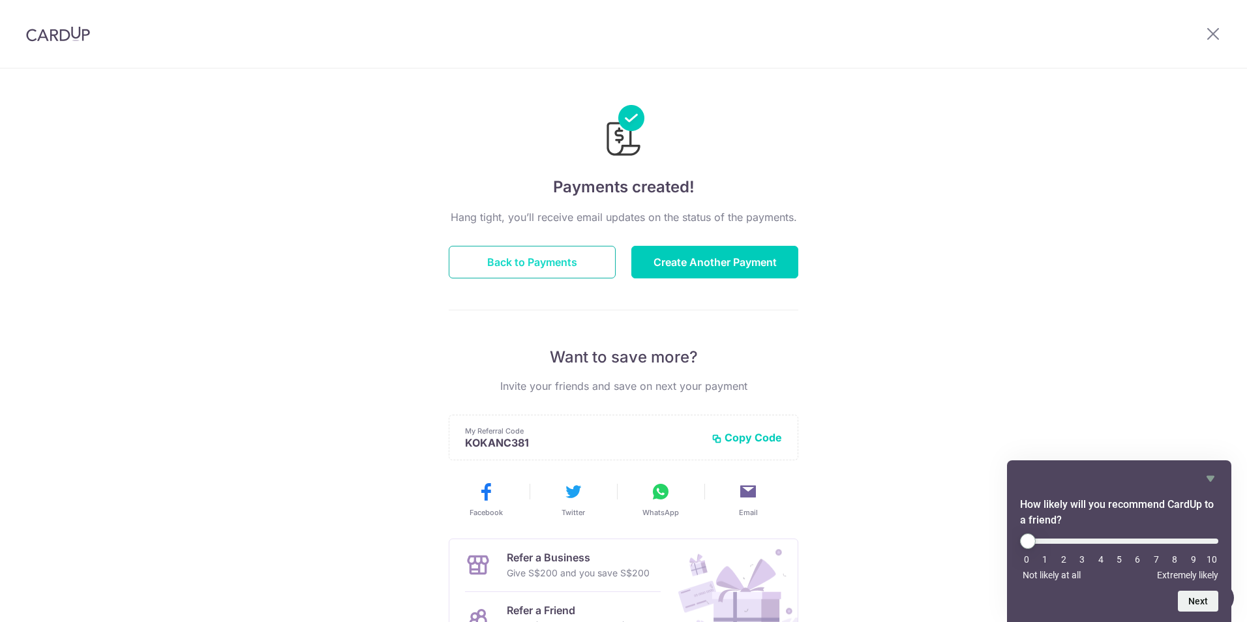
click at [554, 263] on button "Back to Payments" at bounding box center [532, 262] width 167 height 33
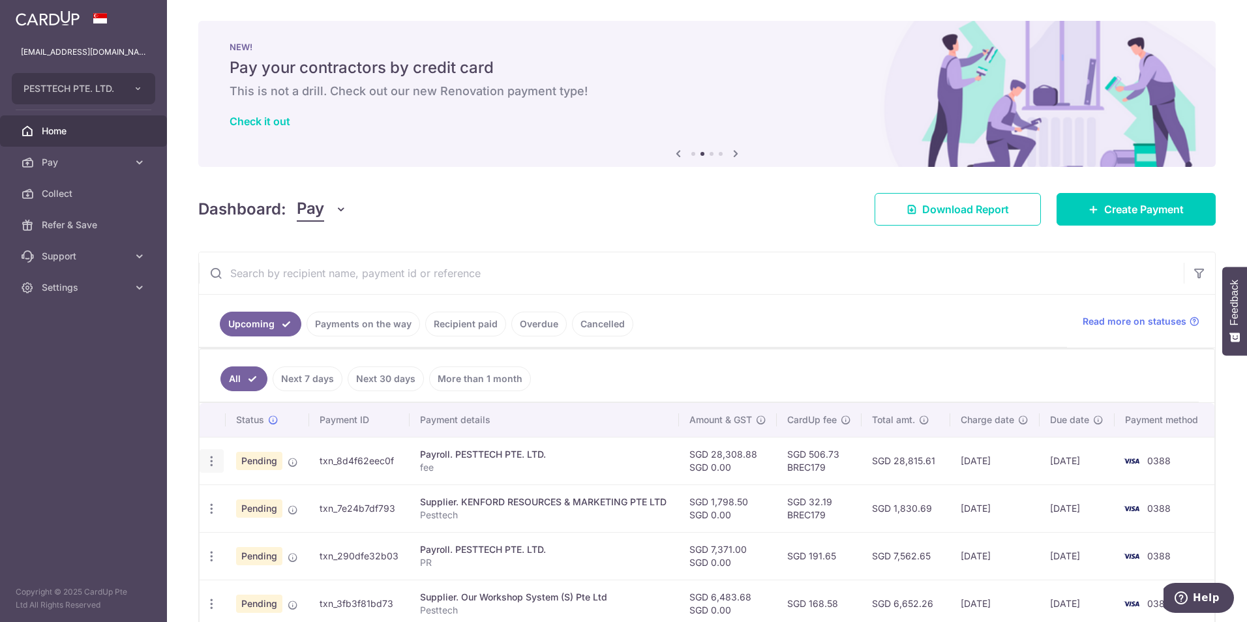
click at [211, 461] on icon "button" at bounding box center [212, 461] width 14 height 14
click at [304, 499] on span "Update payment" at bounding box center [281, 497] width 89 height 16
radio input "true"
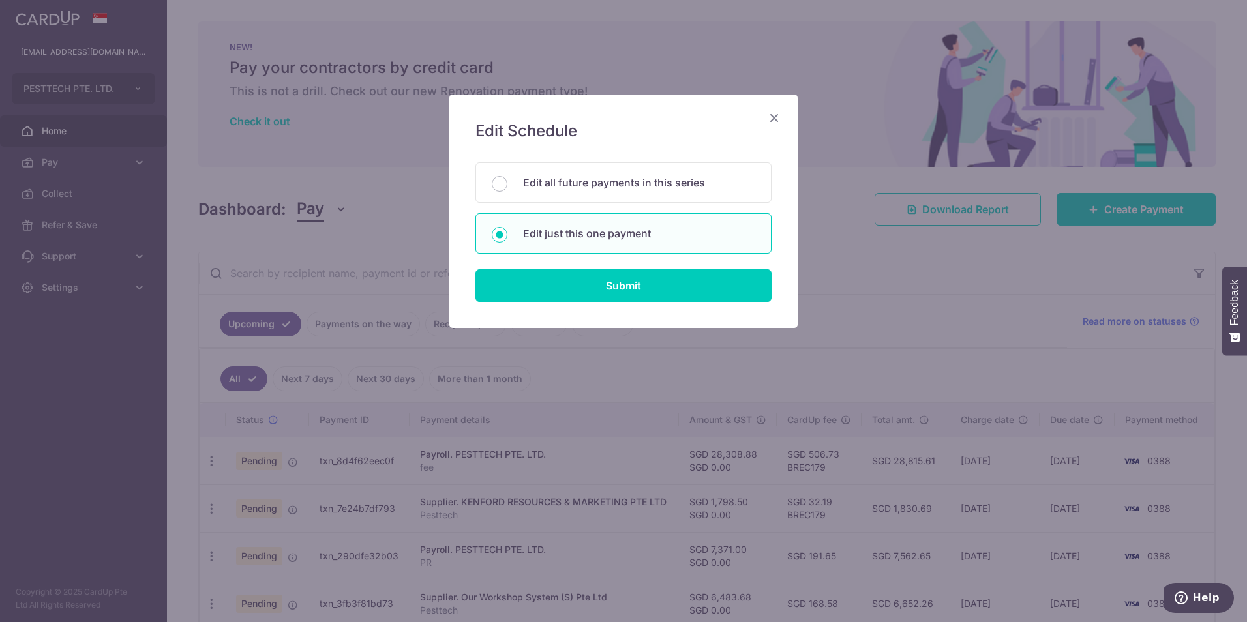
click at [778, 119] on icon "Close" at bounding box center [774, 118] width 16 height 16
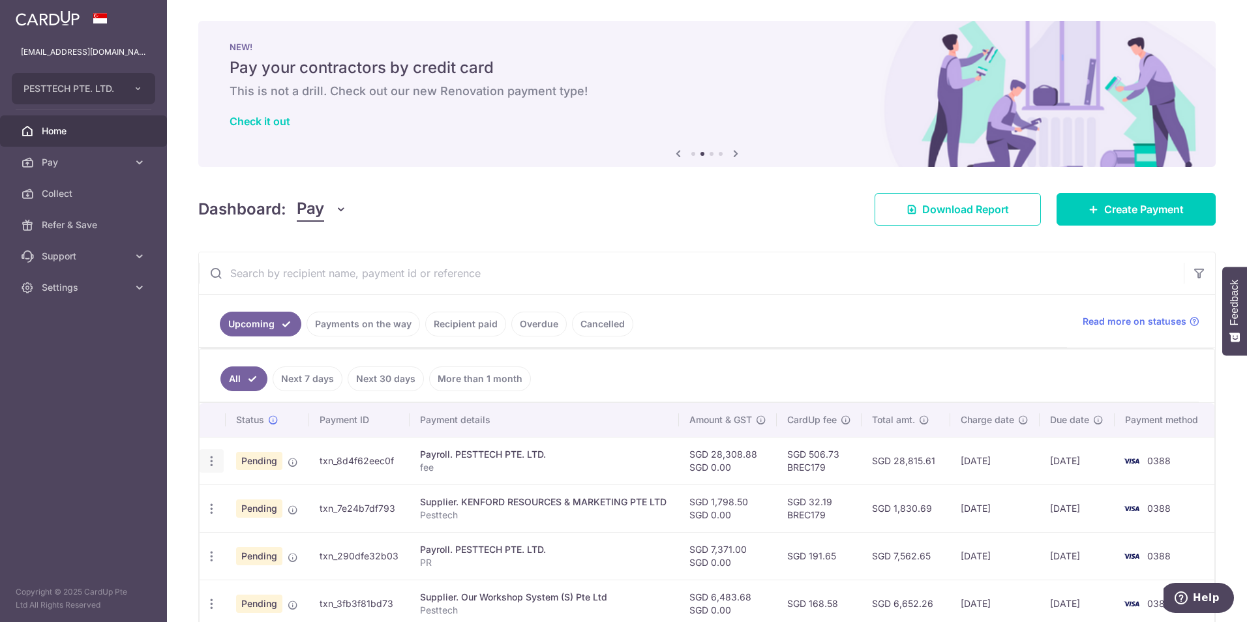
click at [209, 470] on div "Update payment Cancel payment Upload doc" at bounding box center [212, 461] width 24 height 24
click at [210, 463] on icon "button" at bounding box center [212, 461] width 14 height 14
click at [252, 555] on span "Upload doc" at bounding box center [281, 561] width 89 height 16
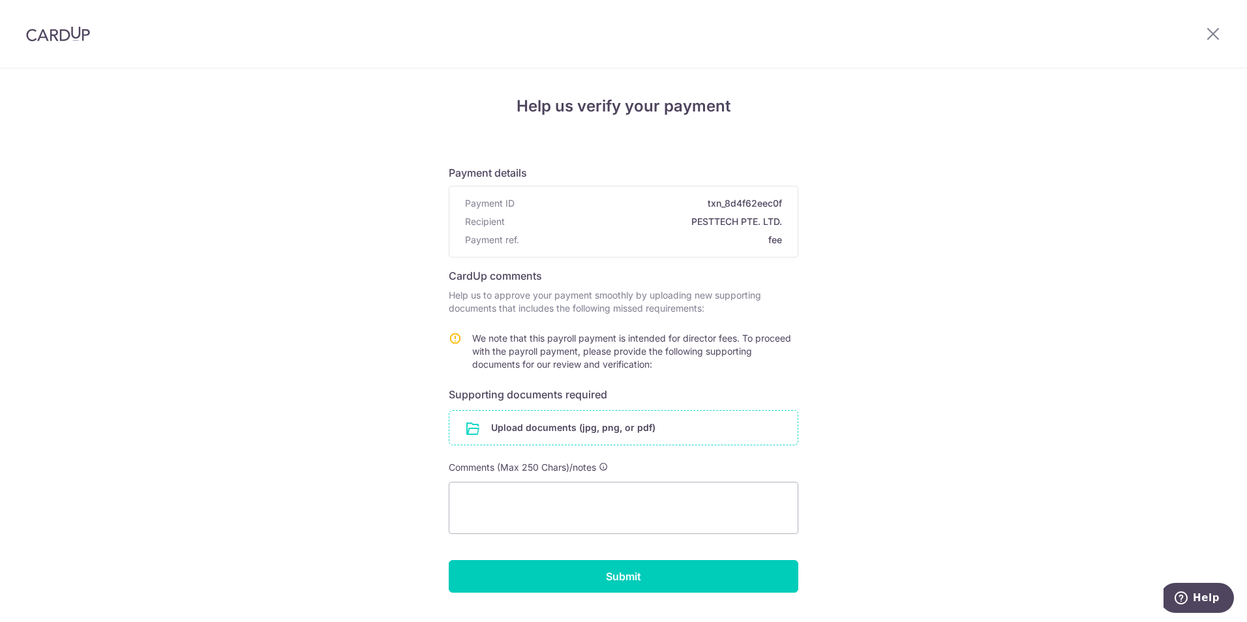
click at [623, 410] on div "Upload documents (jpg, png, or pdf)" at bounding box center [623, 427] width 349 height 35
click at [621, 436] on input "file" at bounding box center [623, 428] width 348 height 34
click at [537, 428] on input "file" at bounding box center [623, 428] width 348 height 34
click at [558, 426] on input "file" at bounding box center [623, 428] width 348 height 34
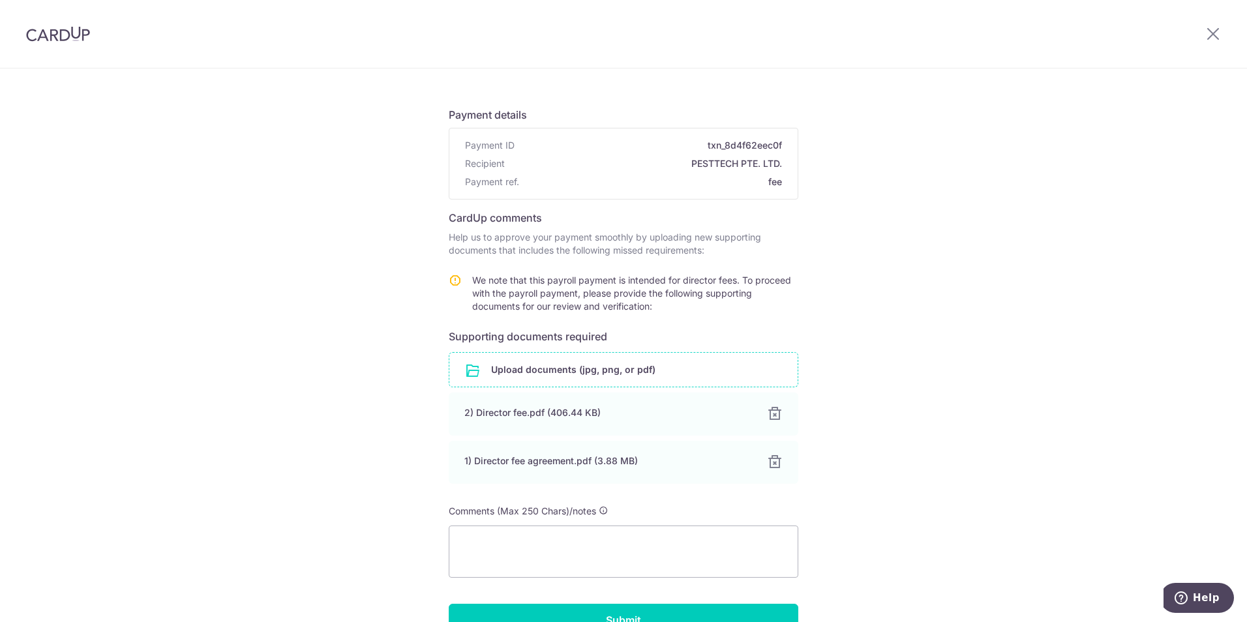
scroll to position [134, 0]
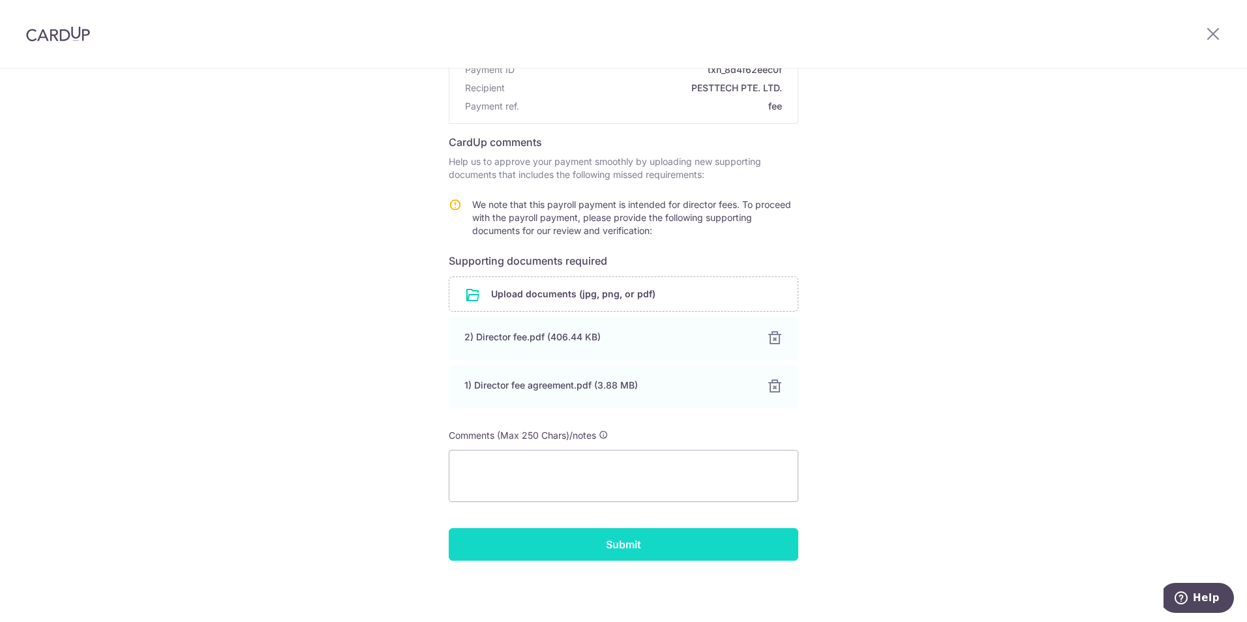
click at [604, 538] on input "Submit" at bounding box center [623, 544] width 349 height 33
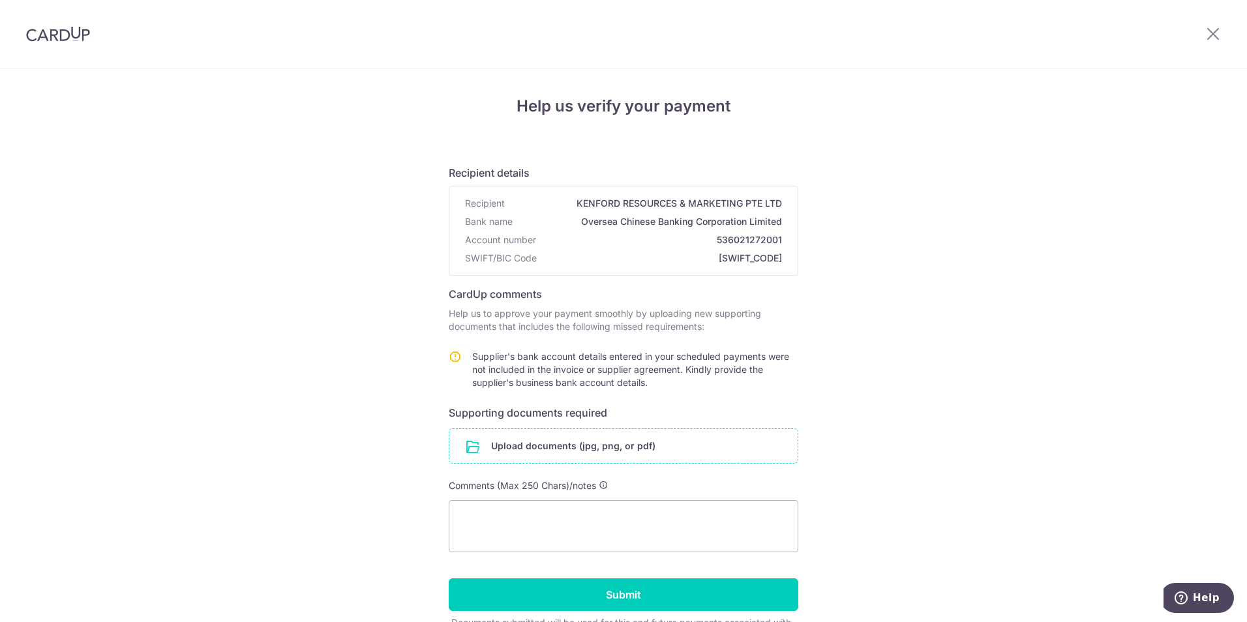
click at [597, 449] on input "file" at bounding box center [623, 446] width 348 height 34
